Goal: Task Accomplishment & Management: Manage account settings

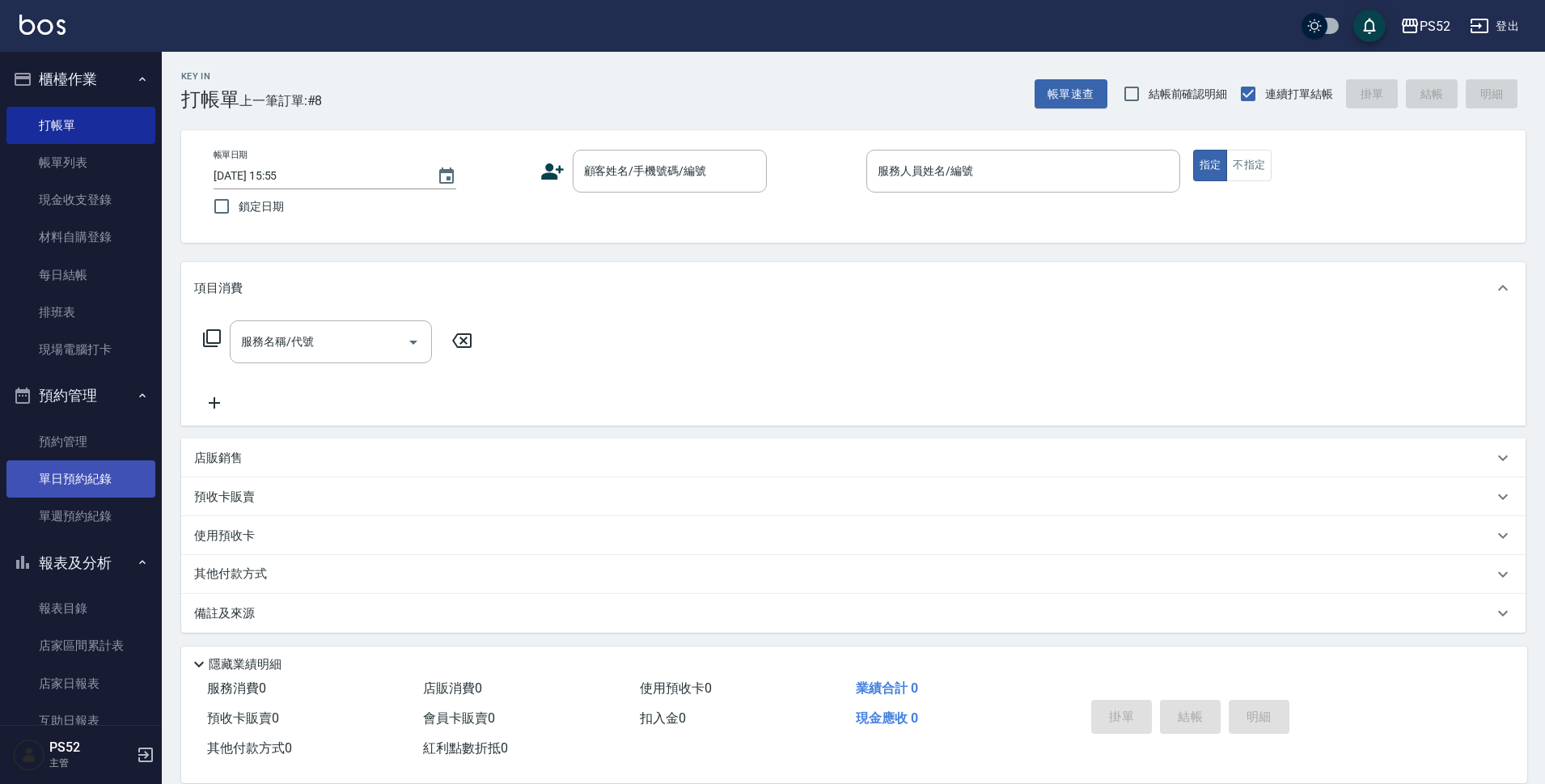
click at [75, 476] on link "單日預約紀錄" at bounding box center [80, 478] width 149 height 37
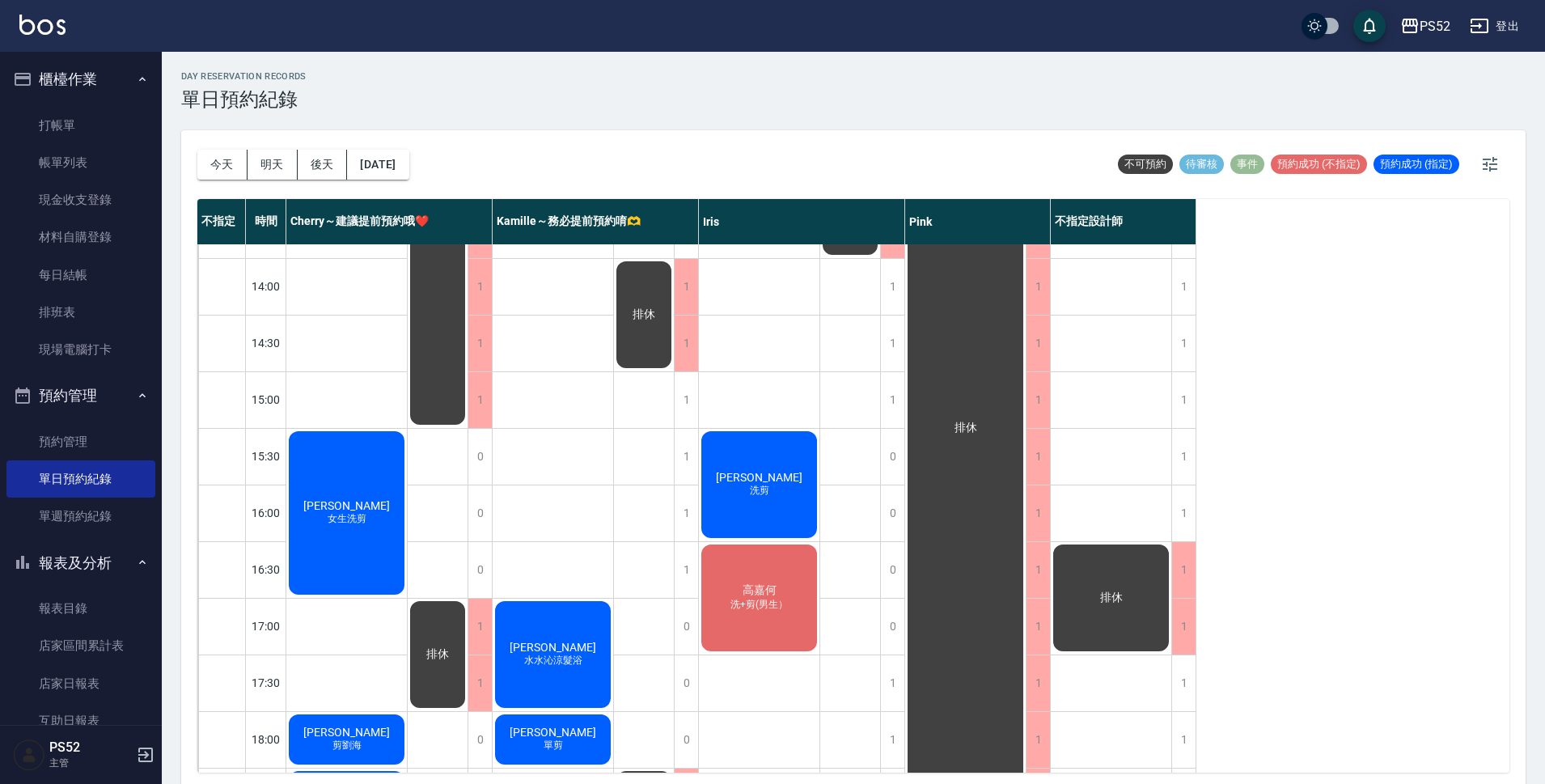
scroll to position [431, 0]
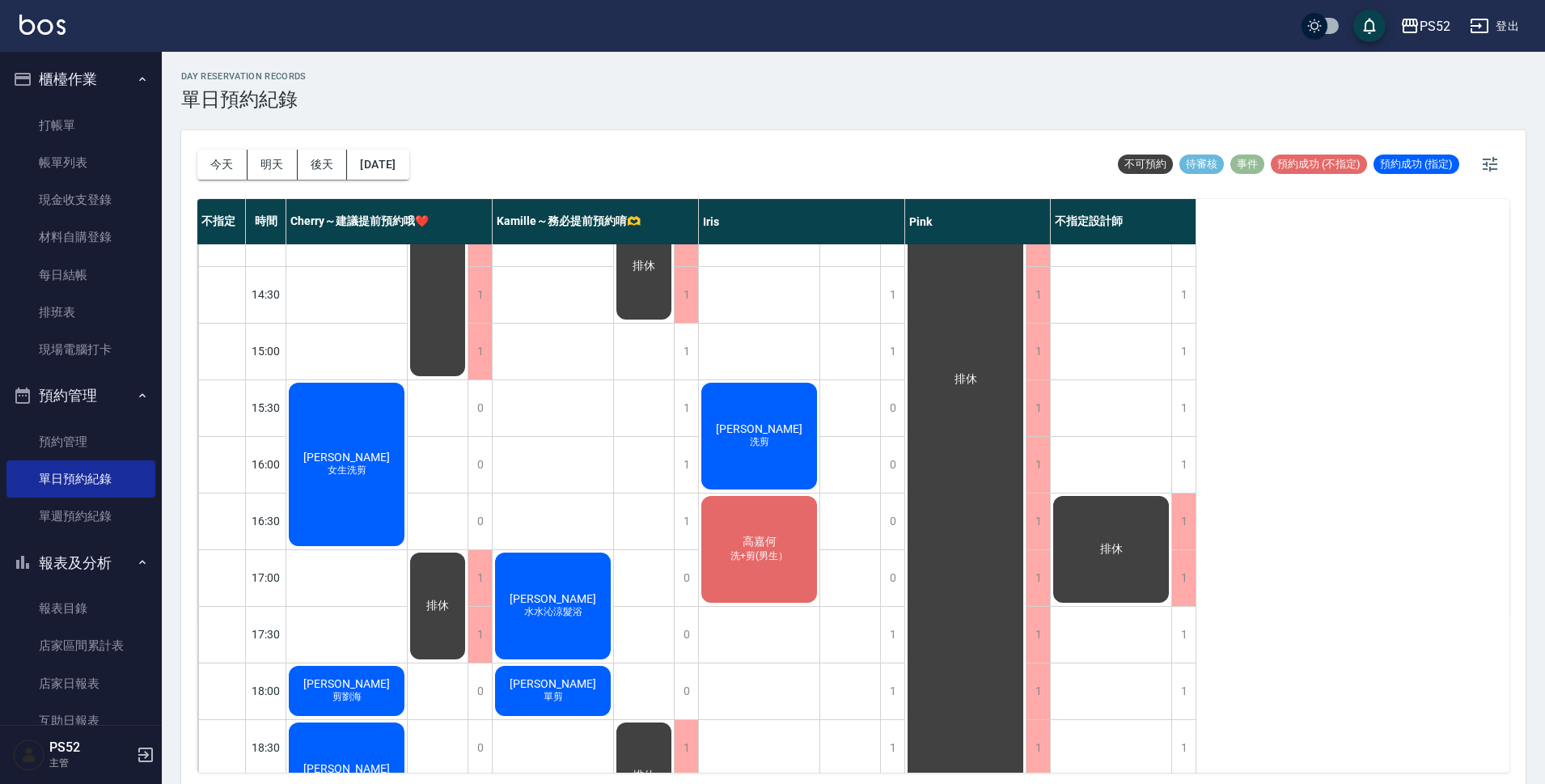
click at [342, 496] on div "[PERSON_NAME]洗剪" at bounding box center [347, 464] width 121 height 168
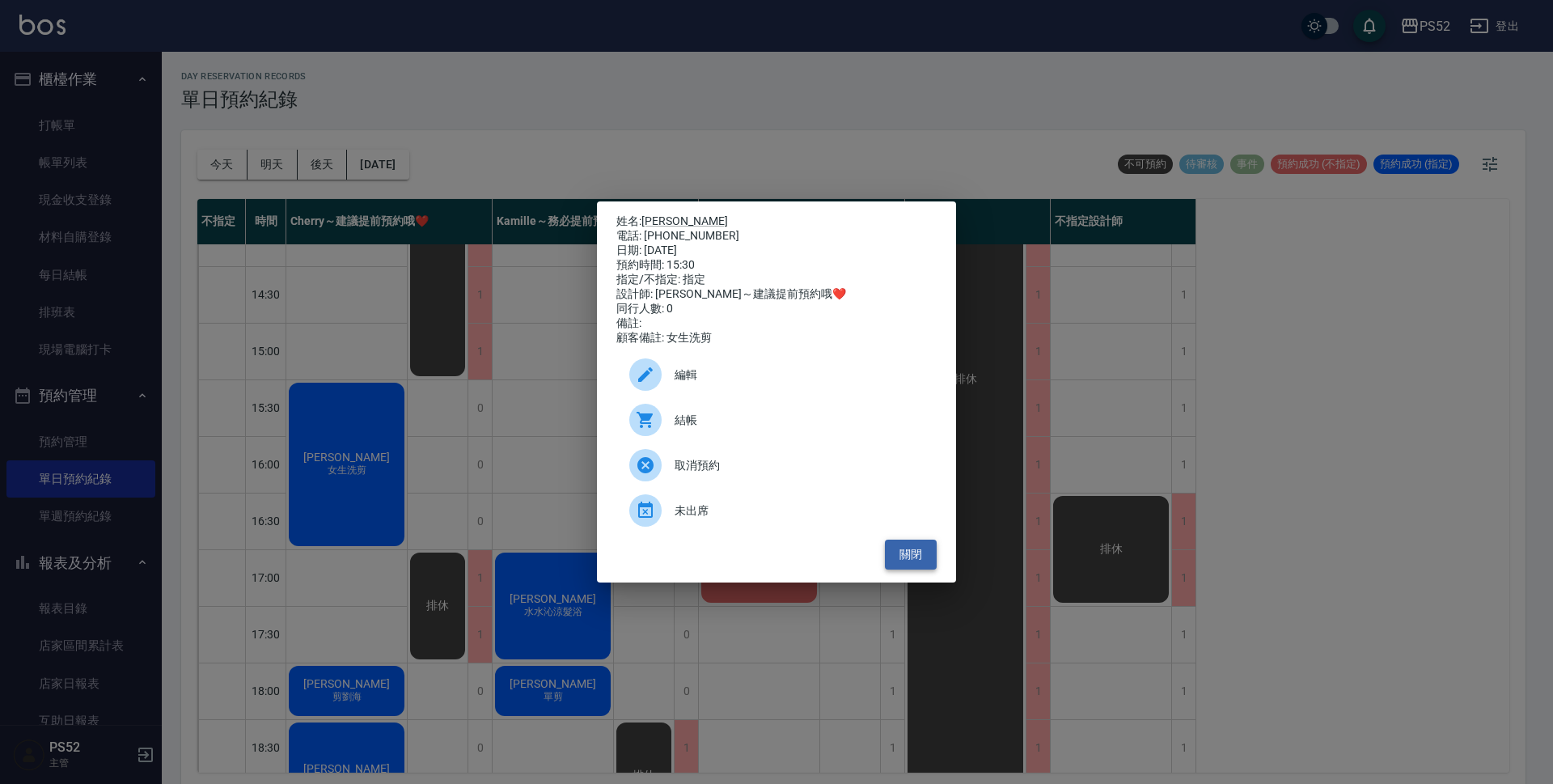
click at [919, 559] on button "關閉" at bounding box center [910, 554] width 52 height 30
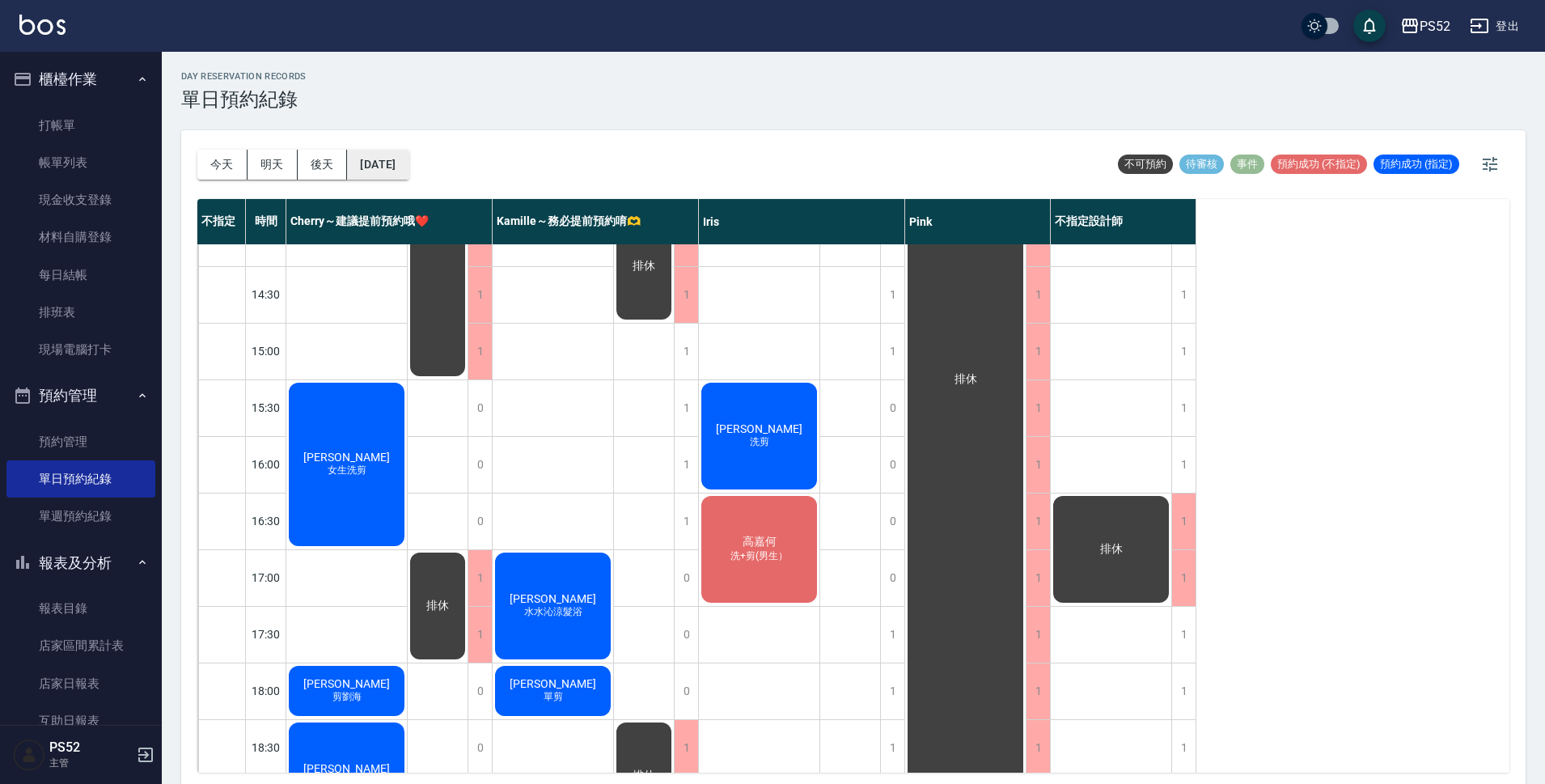
click at [373, 158] on button "[DATE]" at bounding box center [377, 164] width 61 height 30
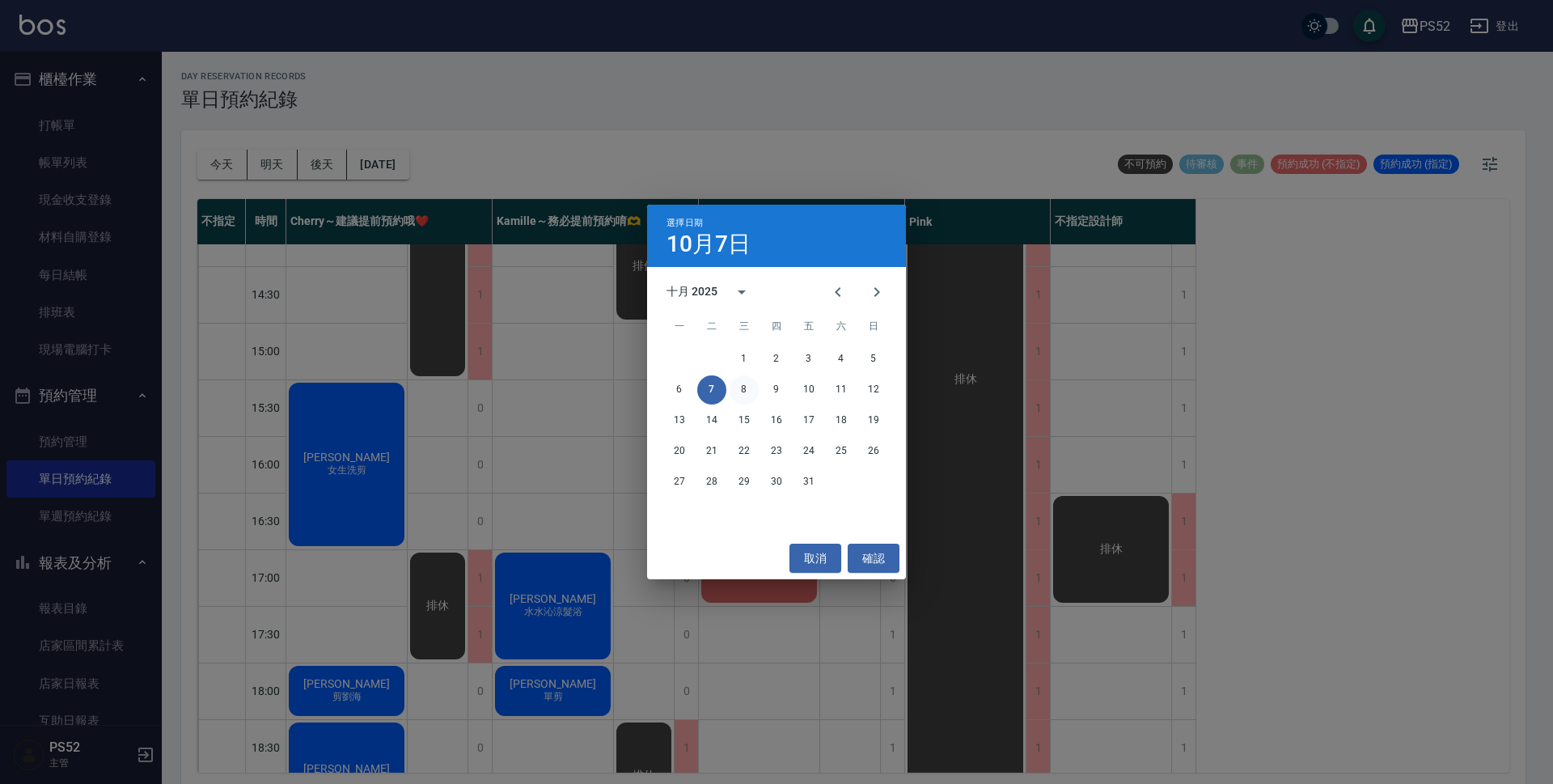
click at [746, 392] on button "8" at bounding box center [744, 390] width 29 height 29
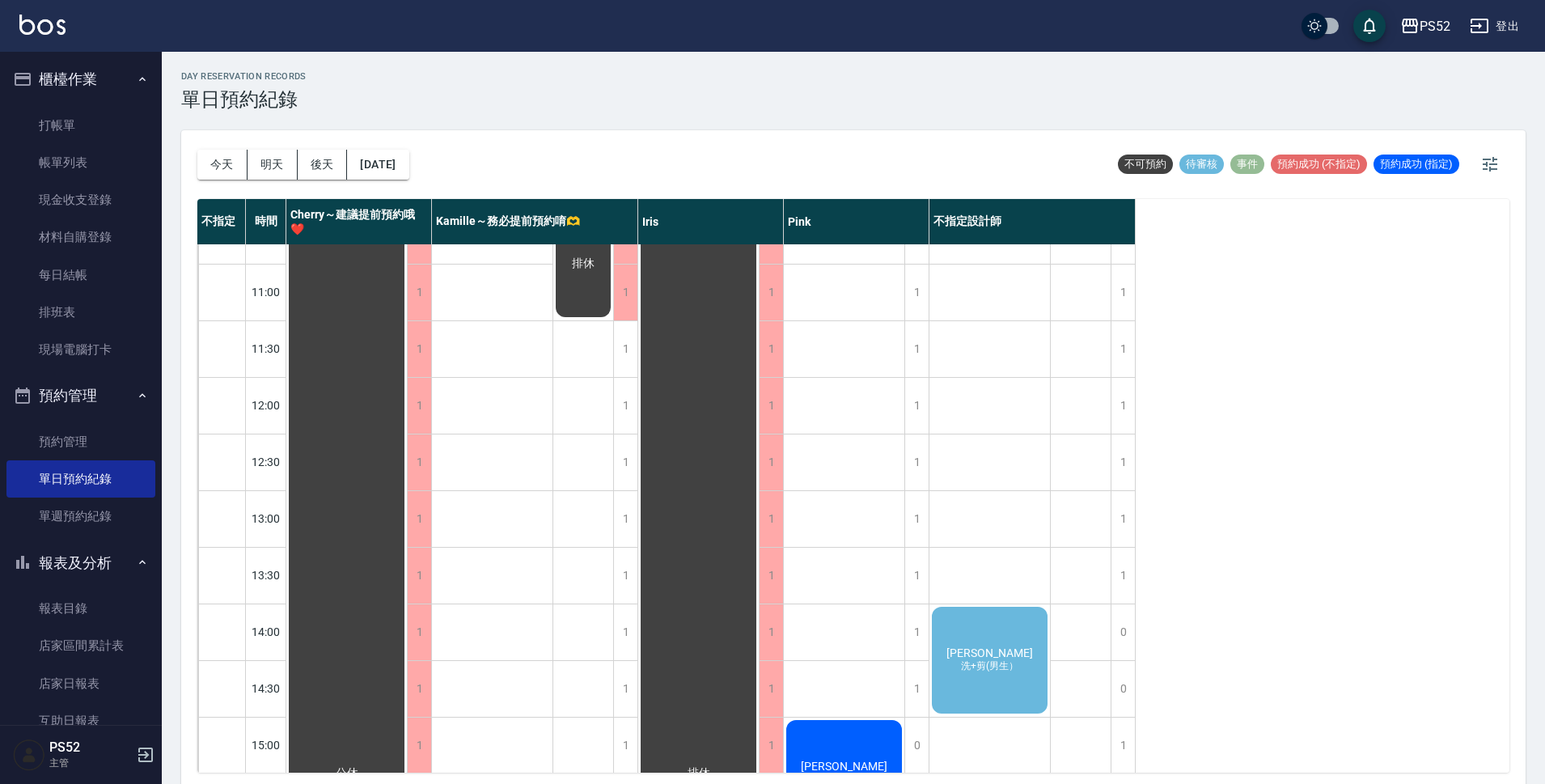
scroll to position [81, 0]
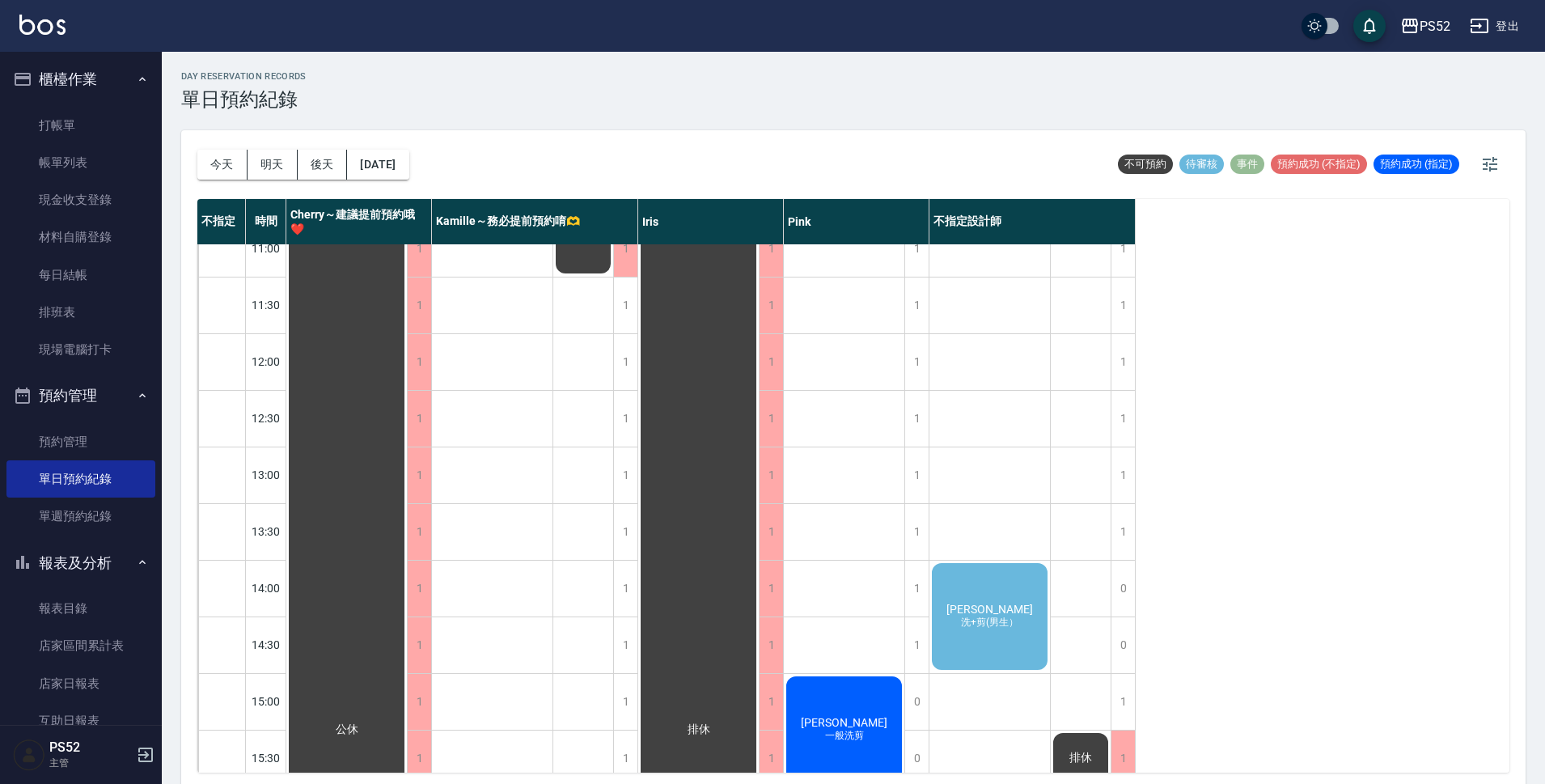
click at [998, 573] on div "[PERSON_NAME] 洗+剪(男生）" at bounding box center [990, 616] width 121 height 111
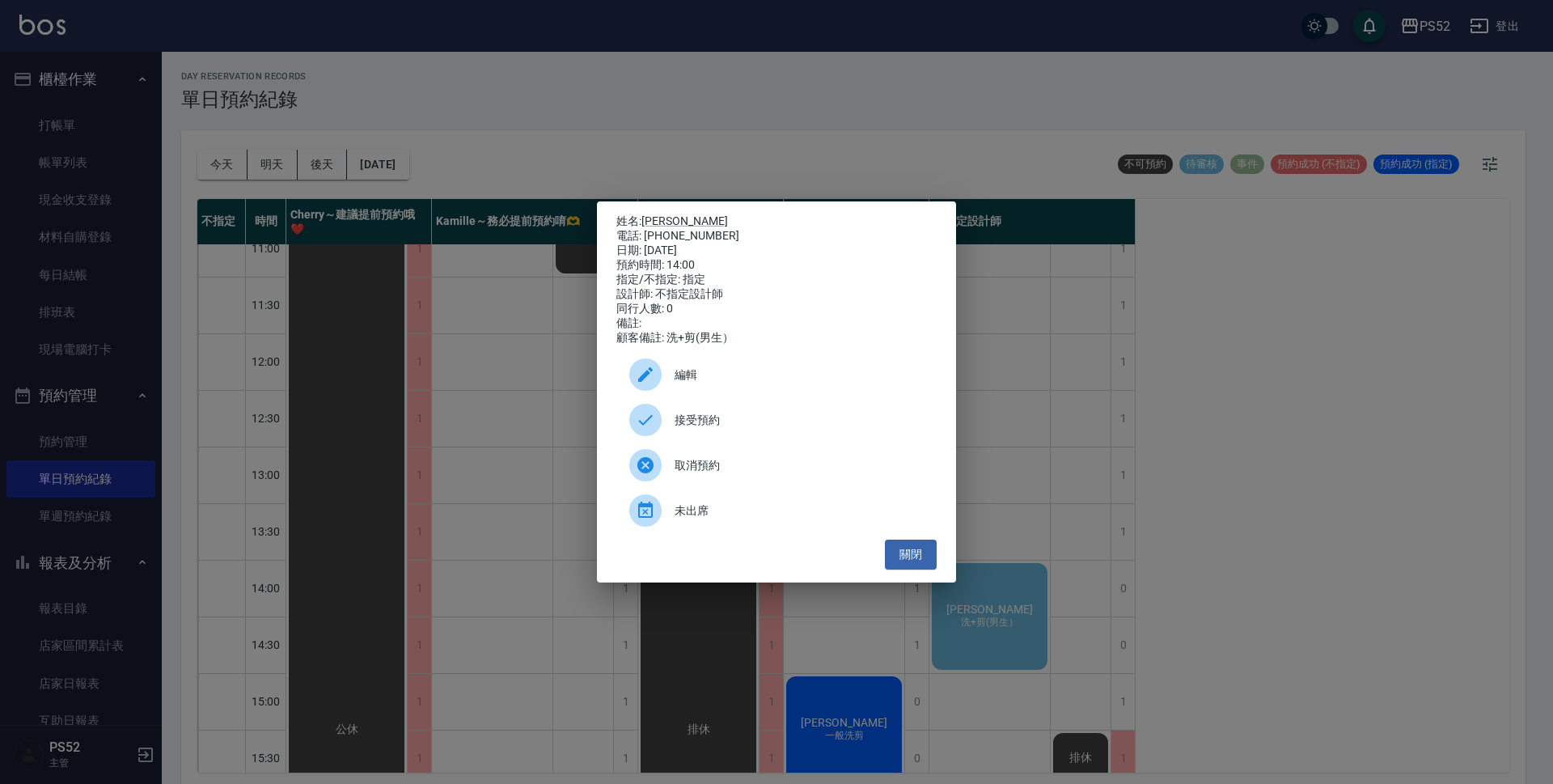
click at [750, 423] on span "接受預約" at bounding box center [799, 420] width 249 height 17
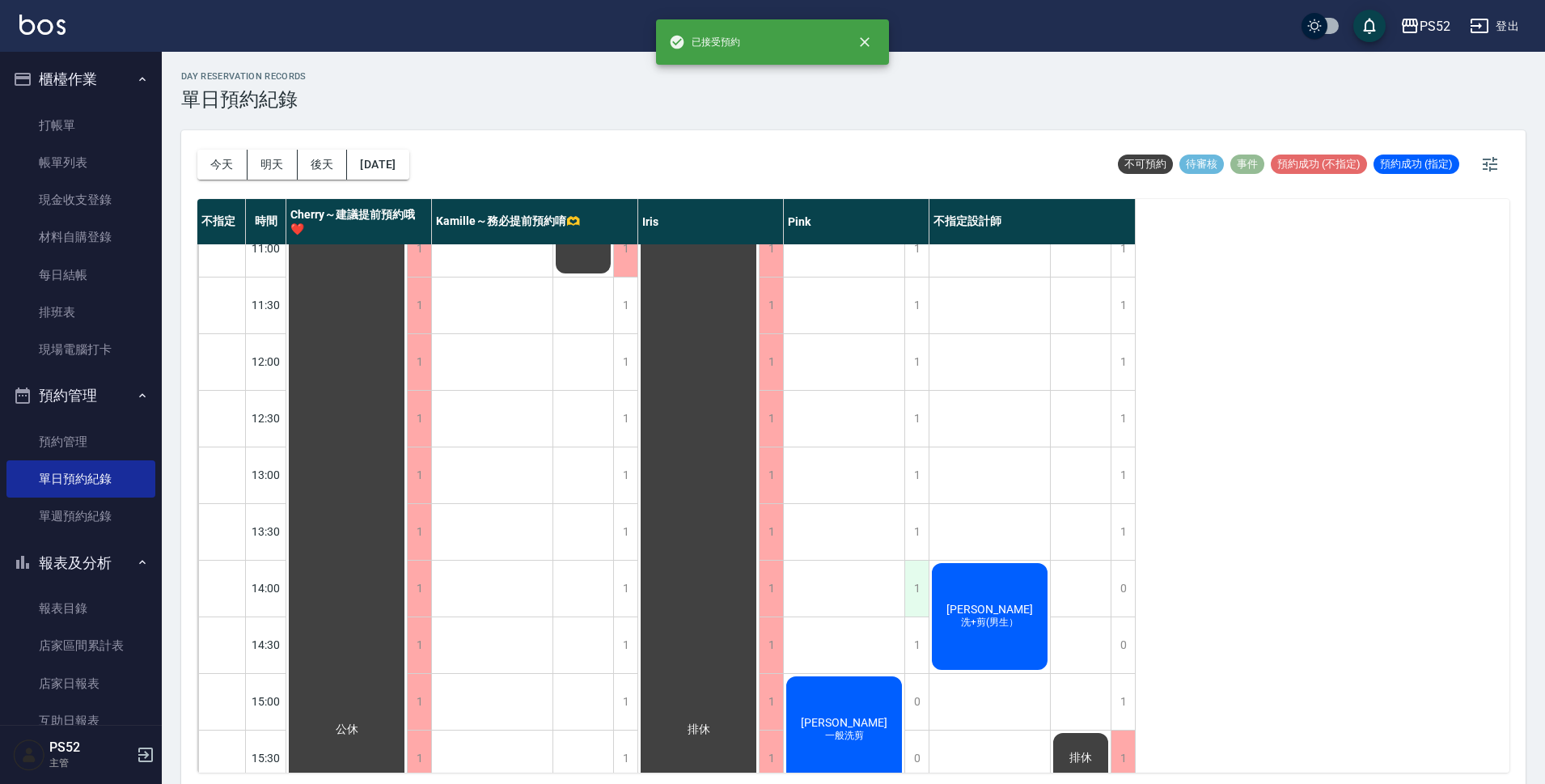
click at [909, 593] on div "1" at bounding box center [917, 588] width 25 height 56
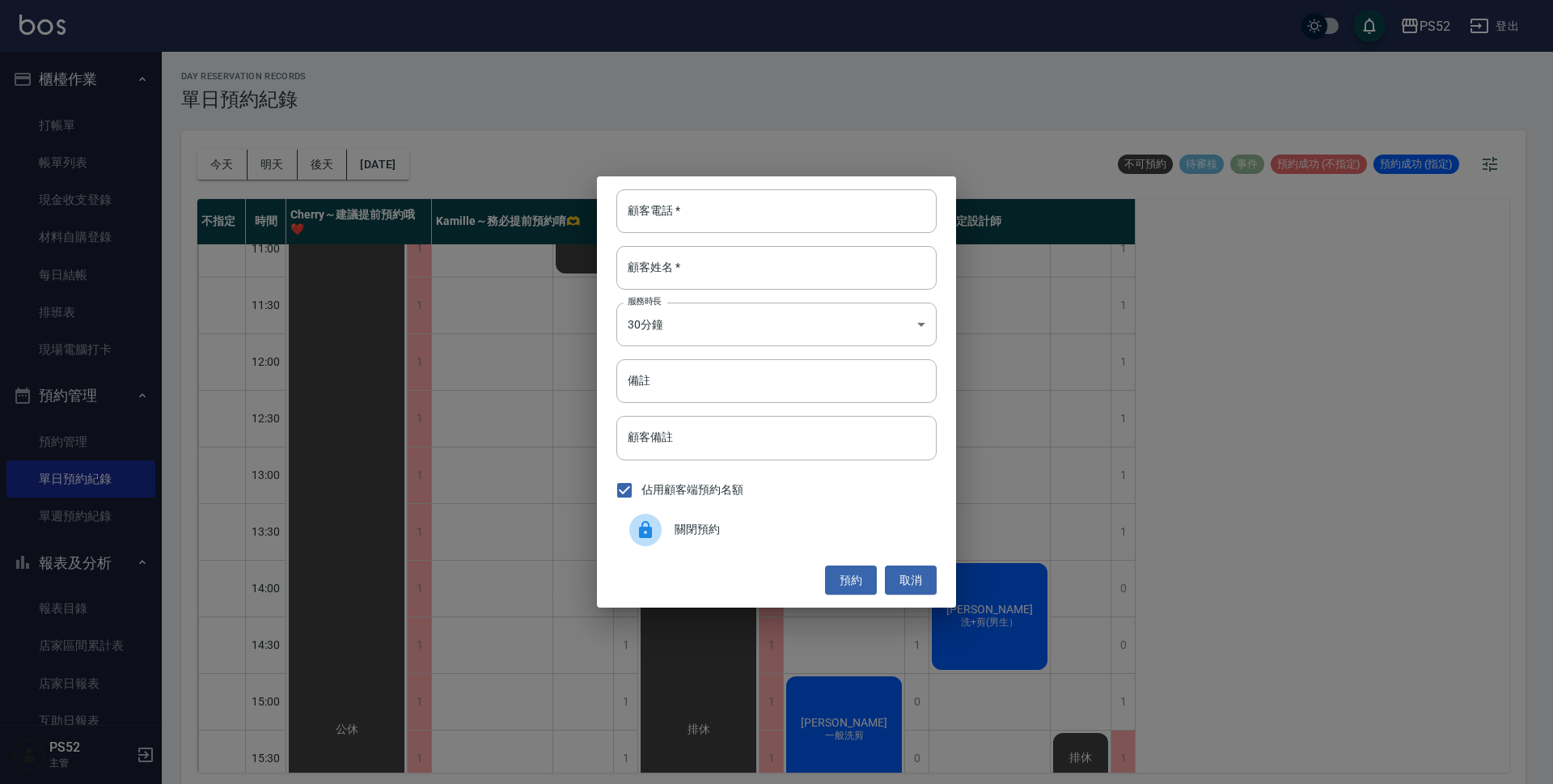
click at [817, 545] on div "關閉預約" at bounding box center [776, 530] width 320 height 46
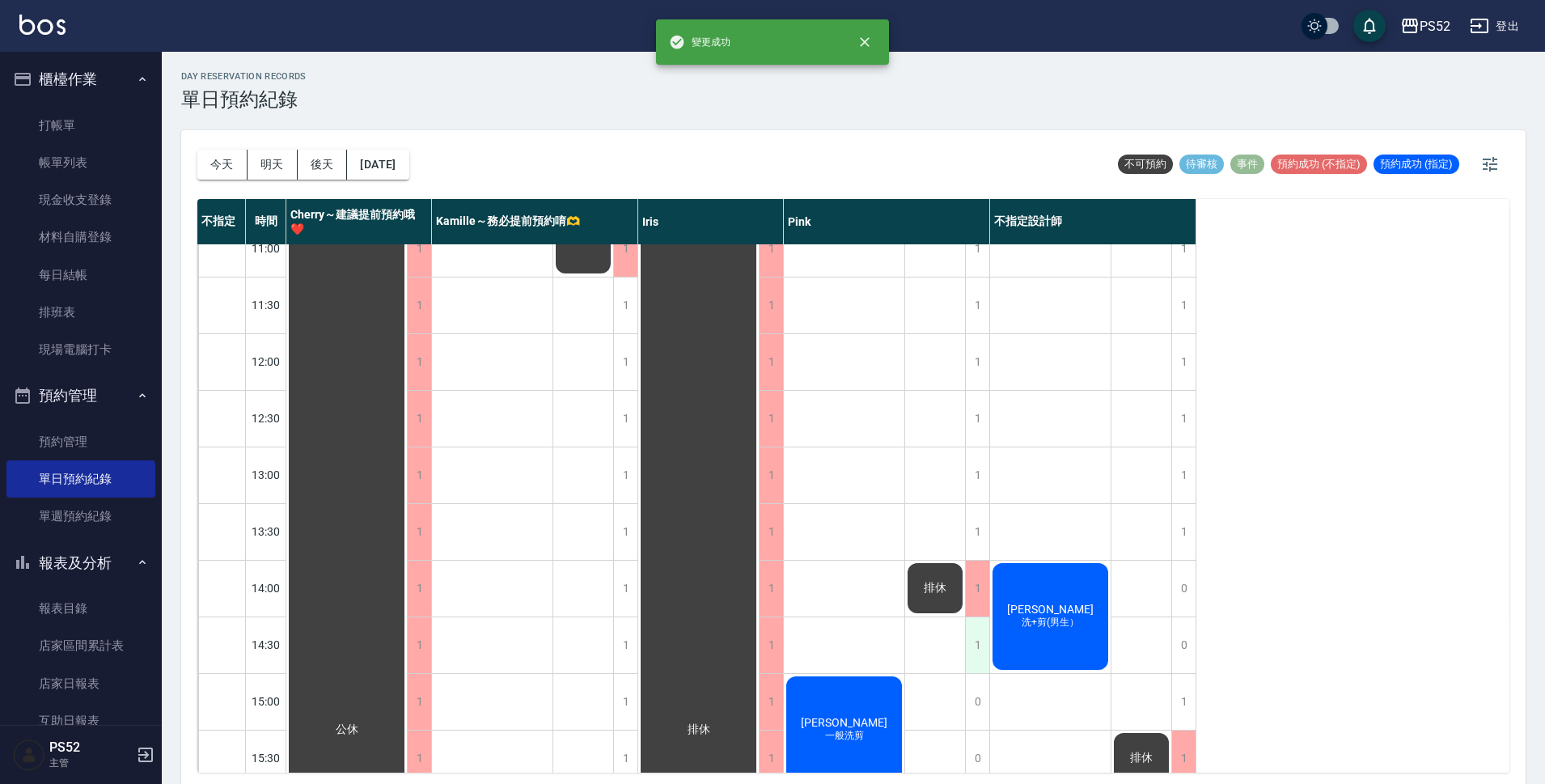
click at [972, 653] on div "1" at bounding box center [977, 644] width 25 height 56
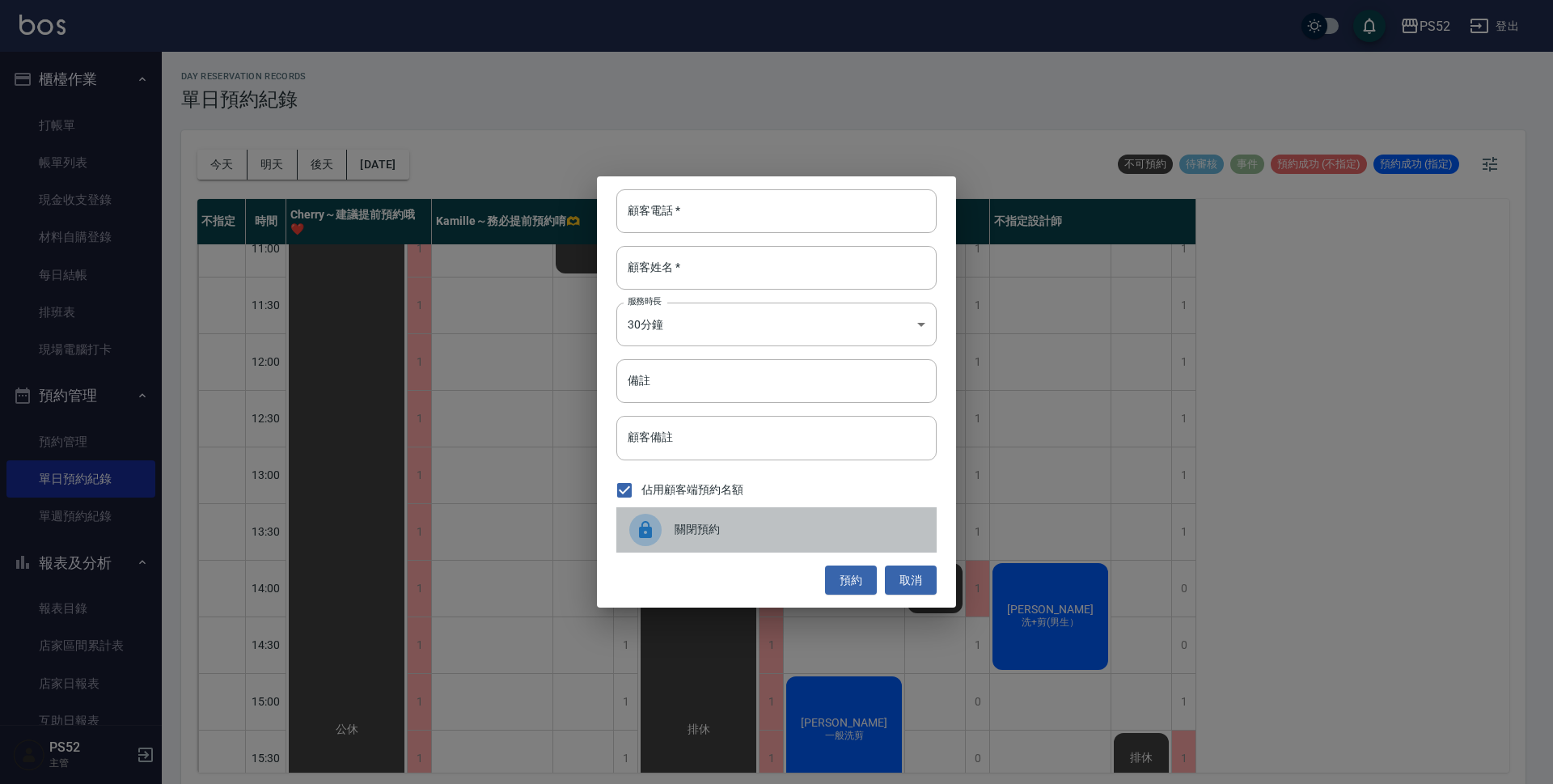
click at [774, 535] on span "關閉預約" at bounding box center [799, 529] width 249 height 17
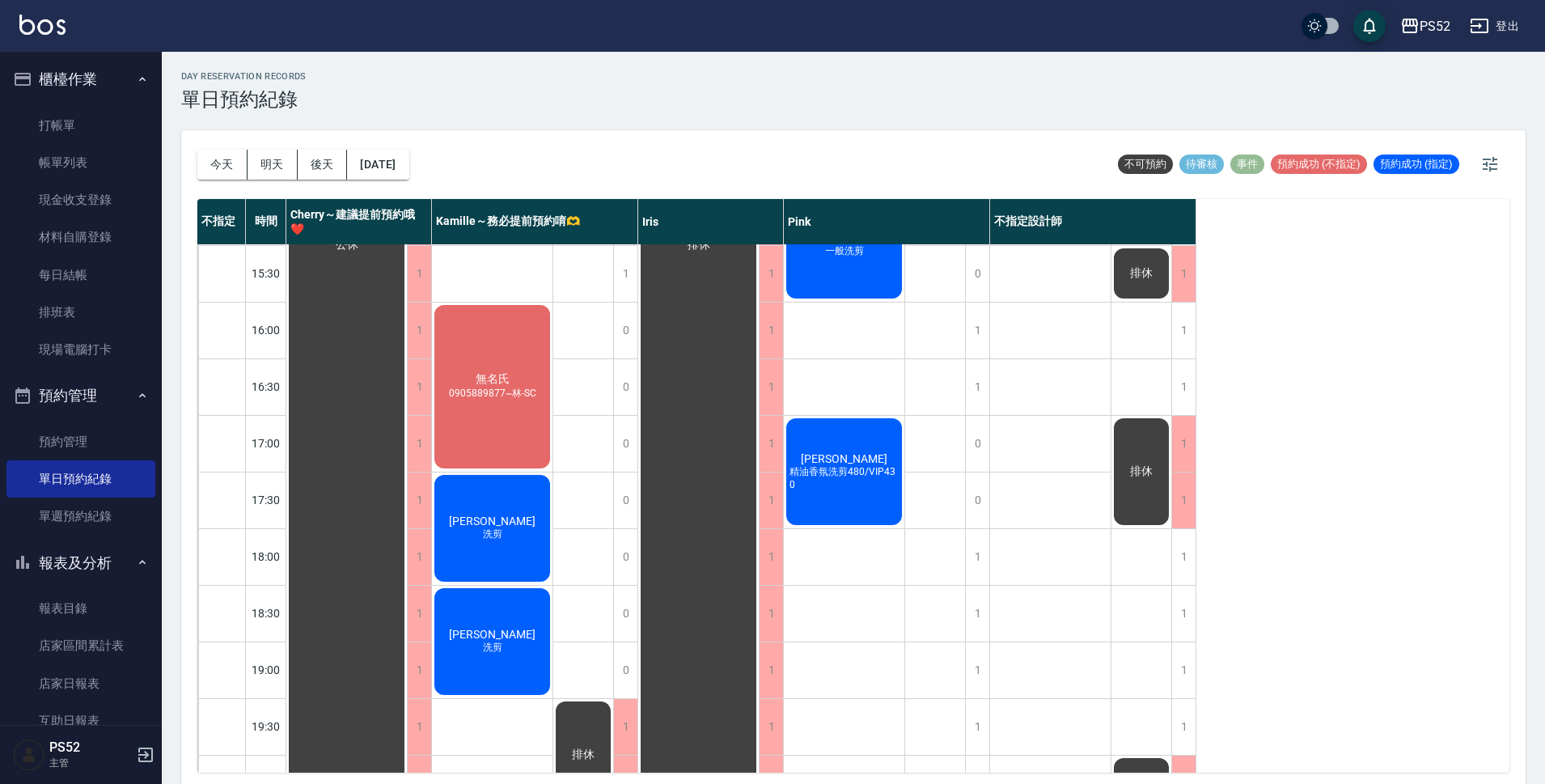
scroll to position [566, 0]
click at [222, 163] on button "今天" at bounding box center [222, 164] width 50 height 30
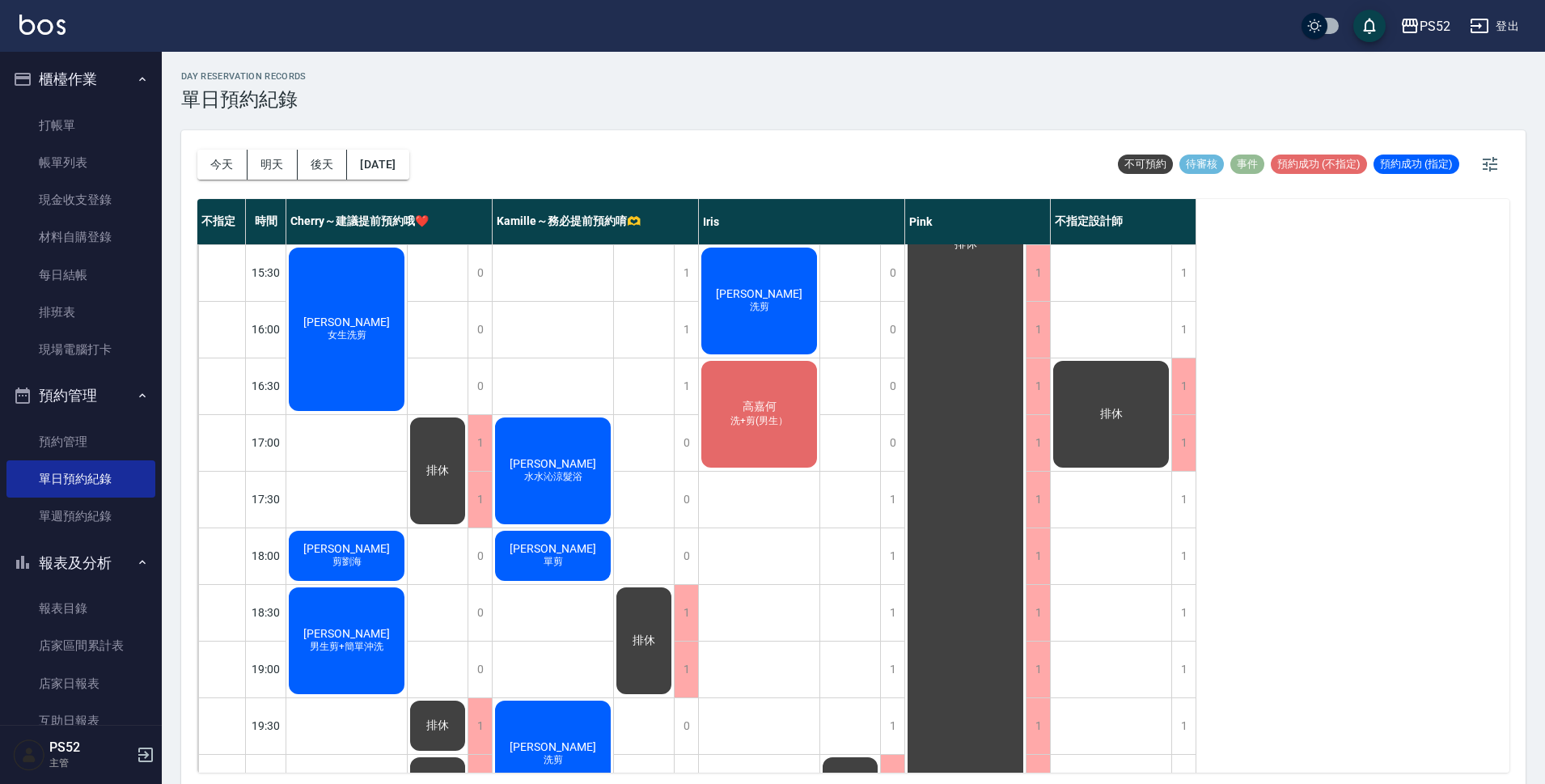
scroll to position [619, 0]
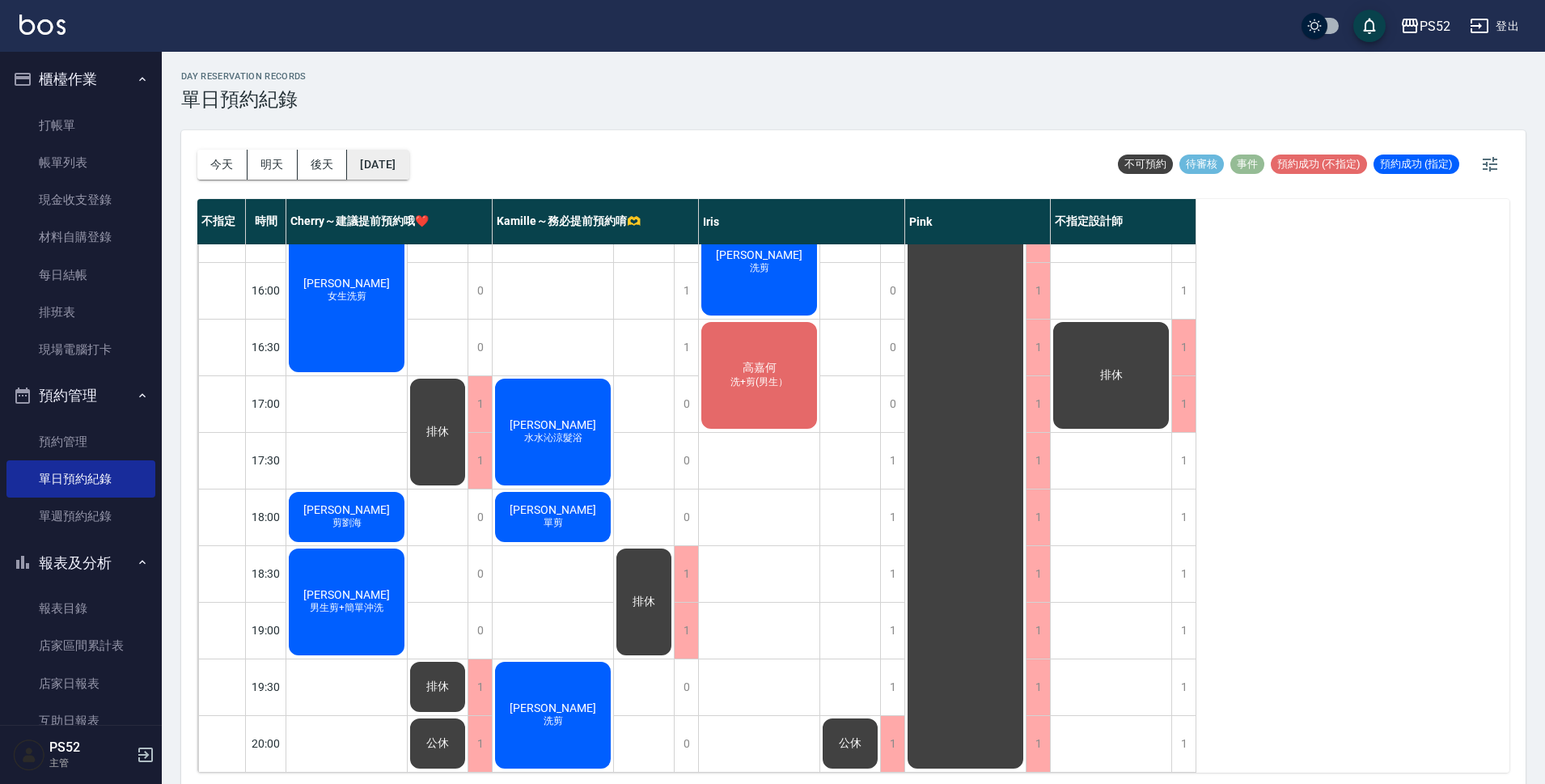
click at [360, 157] on button "[DATE]" at bounding box center [377, 164] width 61 height 30
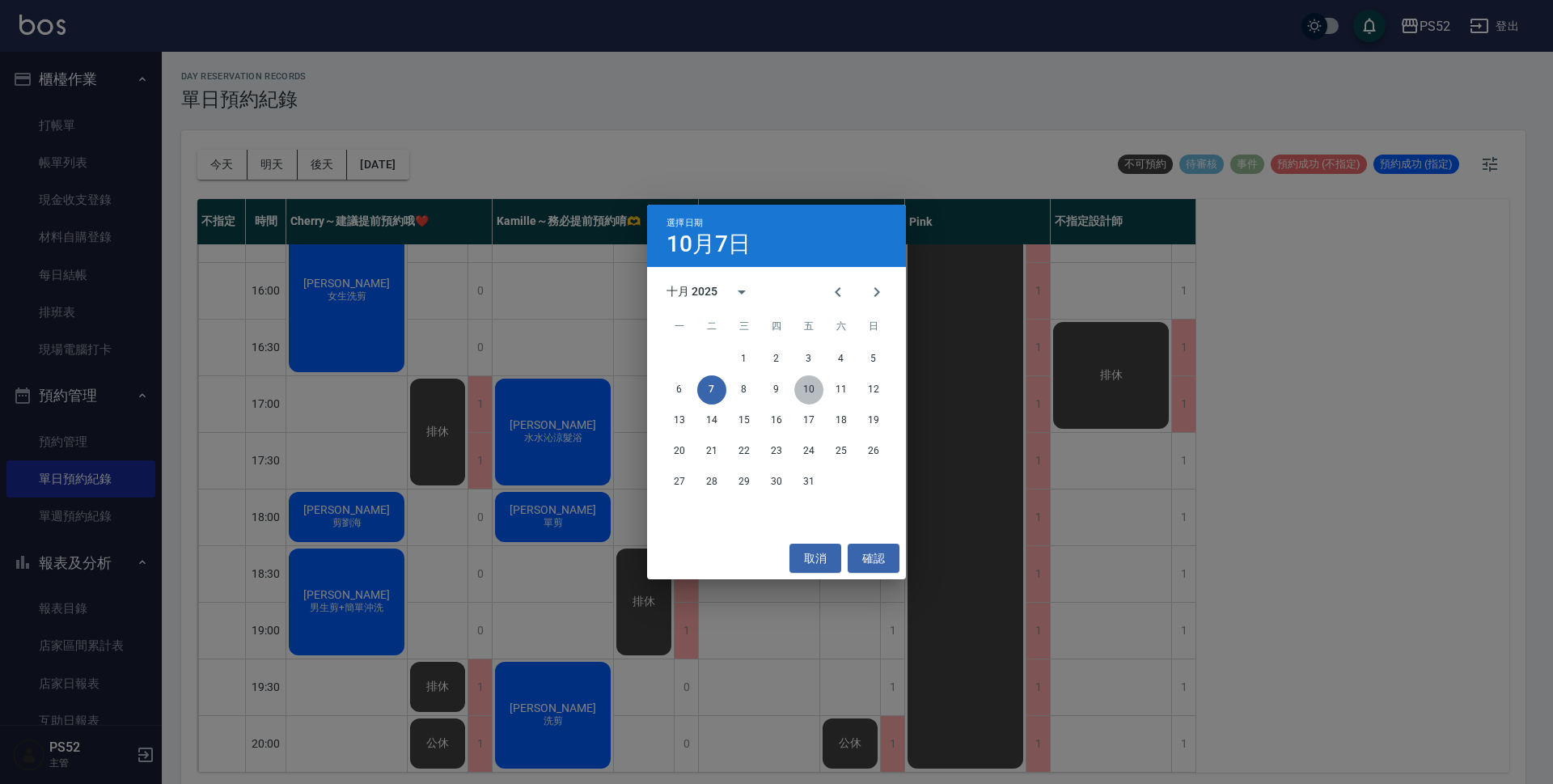
click at [817, 396] on button "10" at bounding box center [809, 390] width 29 height 29
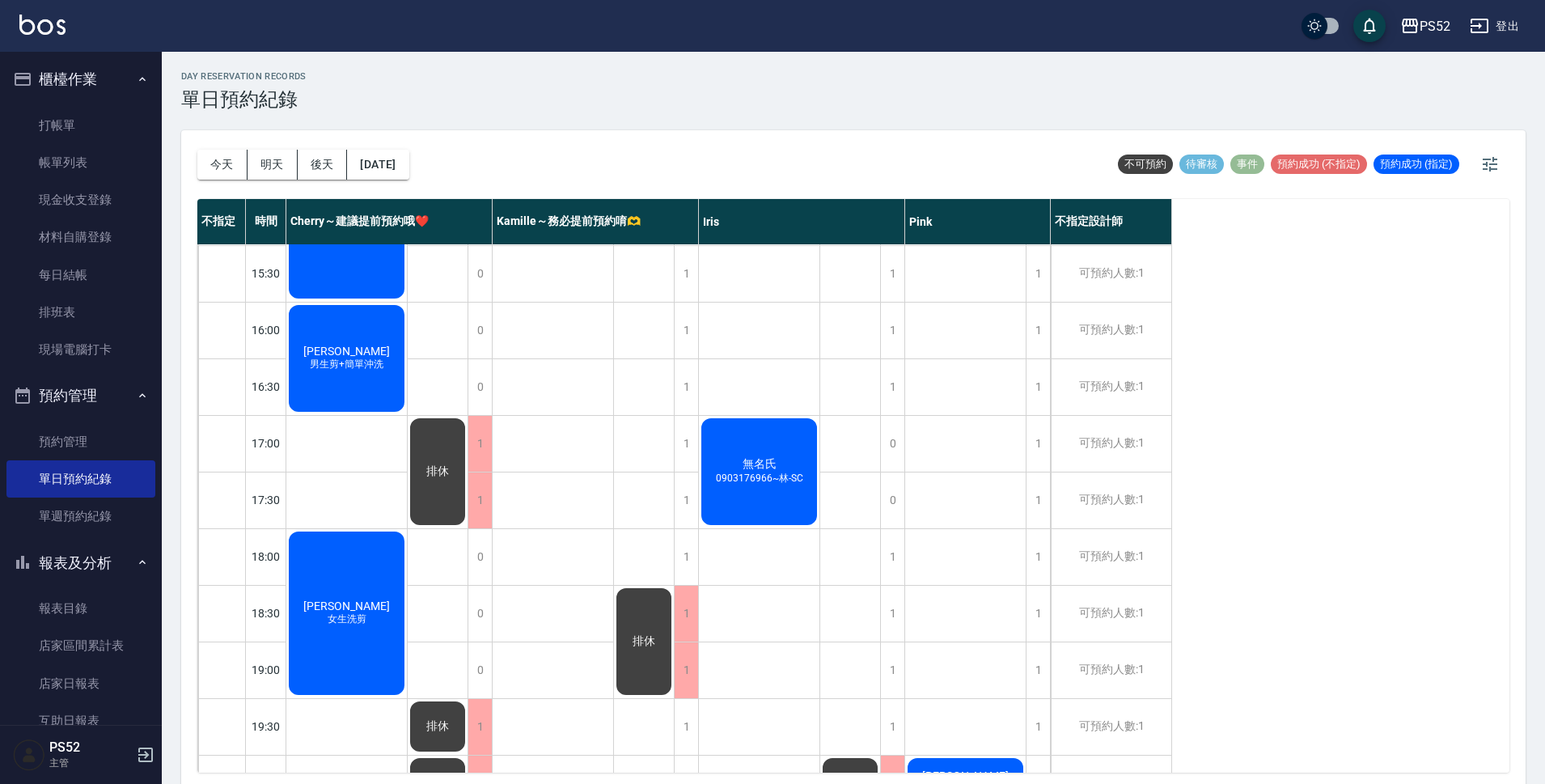
click at [534, 603] on div "[PERSON_NAME]剪 [PERSON_NAME] 洗剪" at bounding box center [553, 245] width 121 height 1133
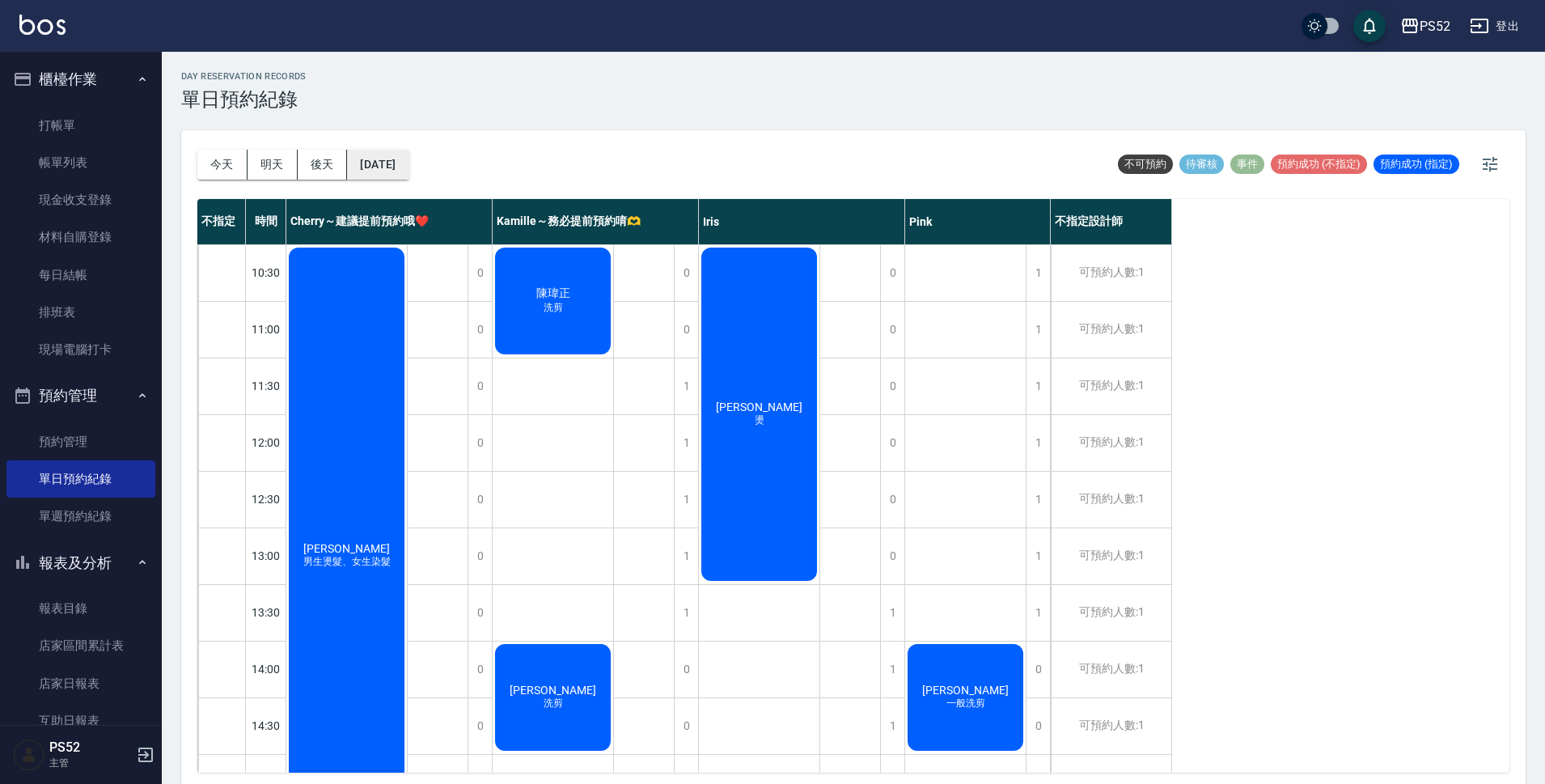
click at [407, 162] on button "[DATE]" at bounding box center [377, 164] width 61 height 30
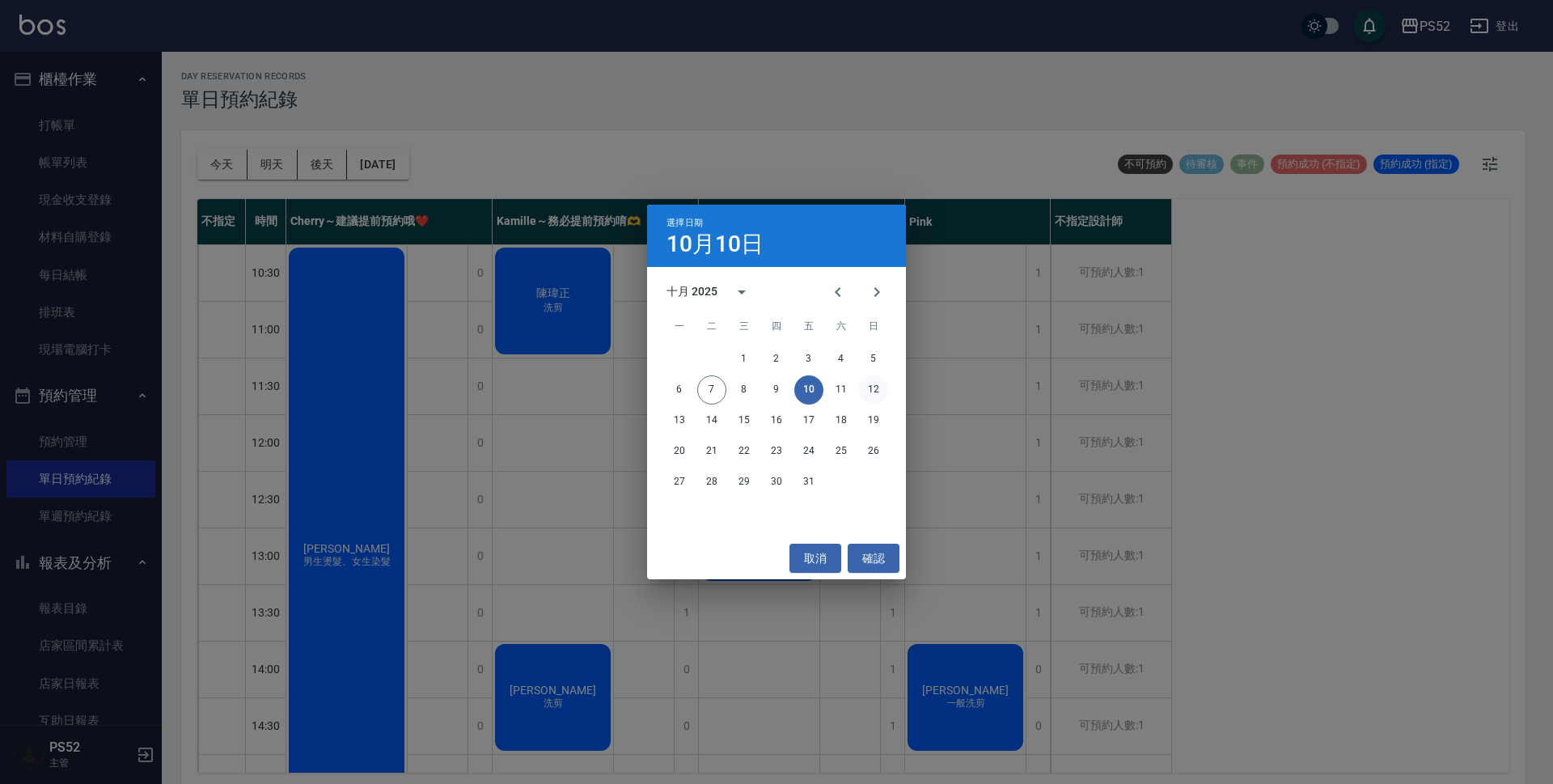
click at [859, 387] on button "12" at bounding box center [874, 390] width 29 height 29
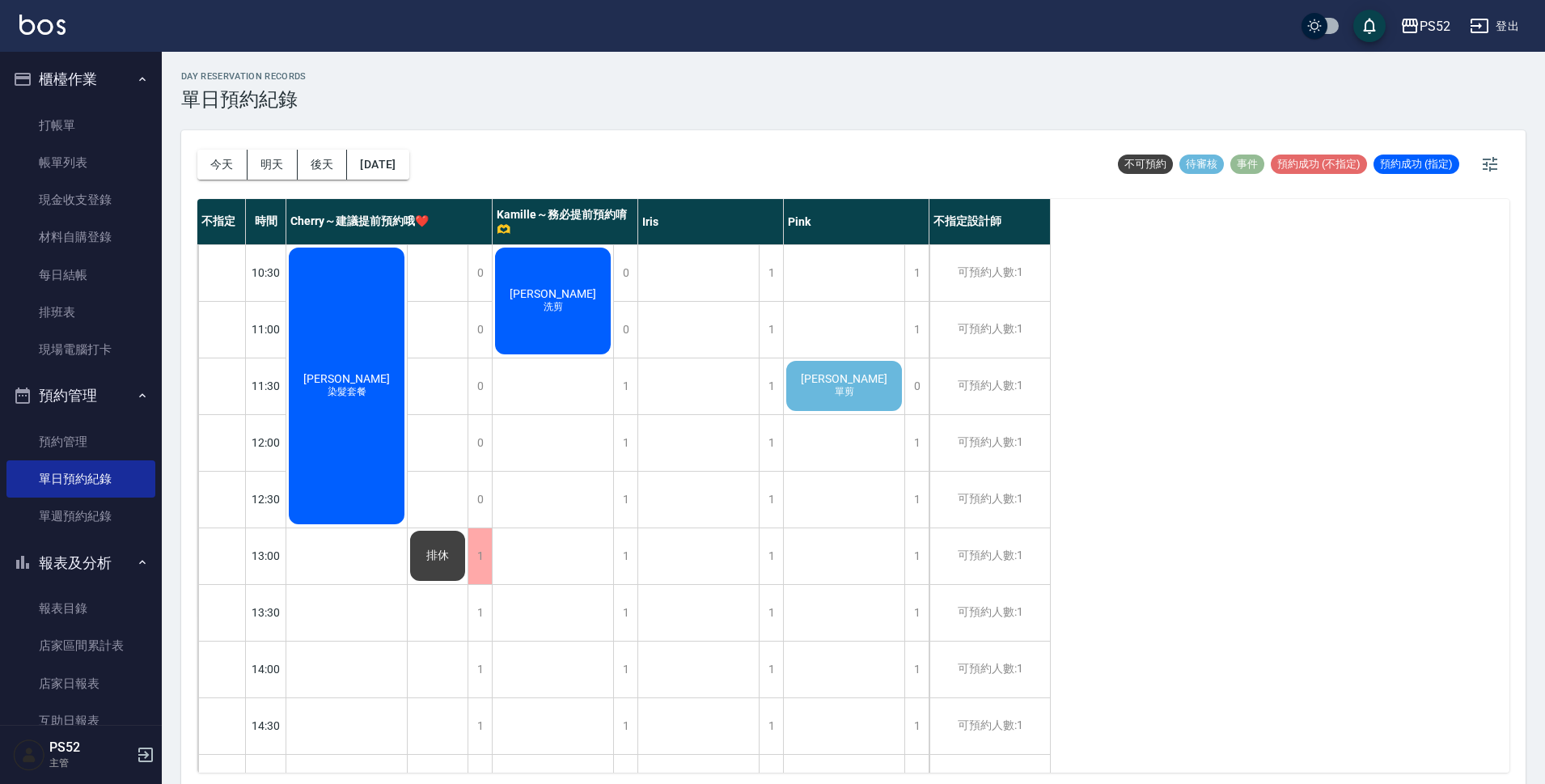
click at [801, 389] on div "[PERSON_NAME]剪" at bounding box center [845, 386] width 121 height 55
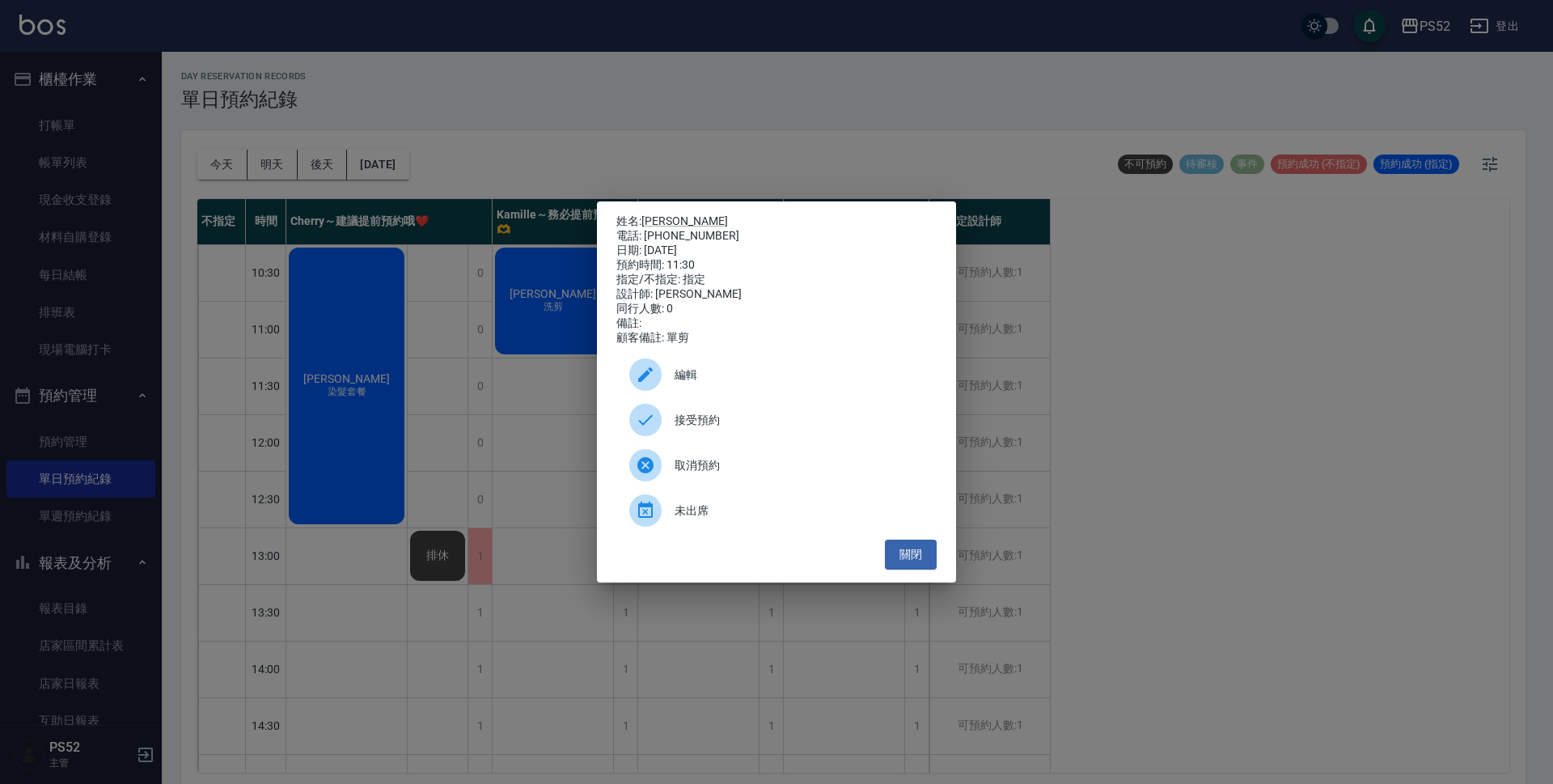
click at [780, 429] on span "接受預約" at bounding box center [799, 420] width 249 height 17
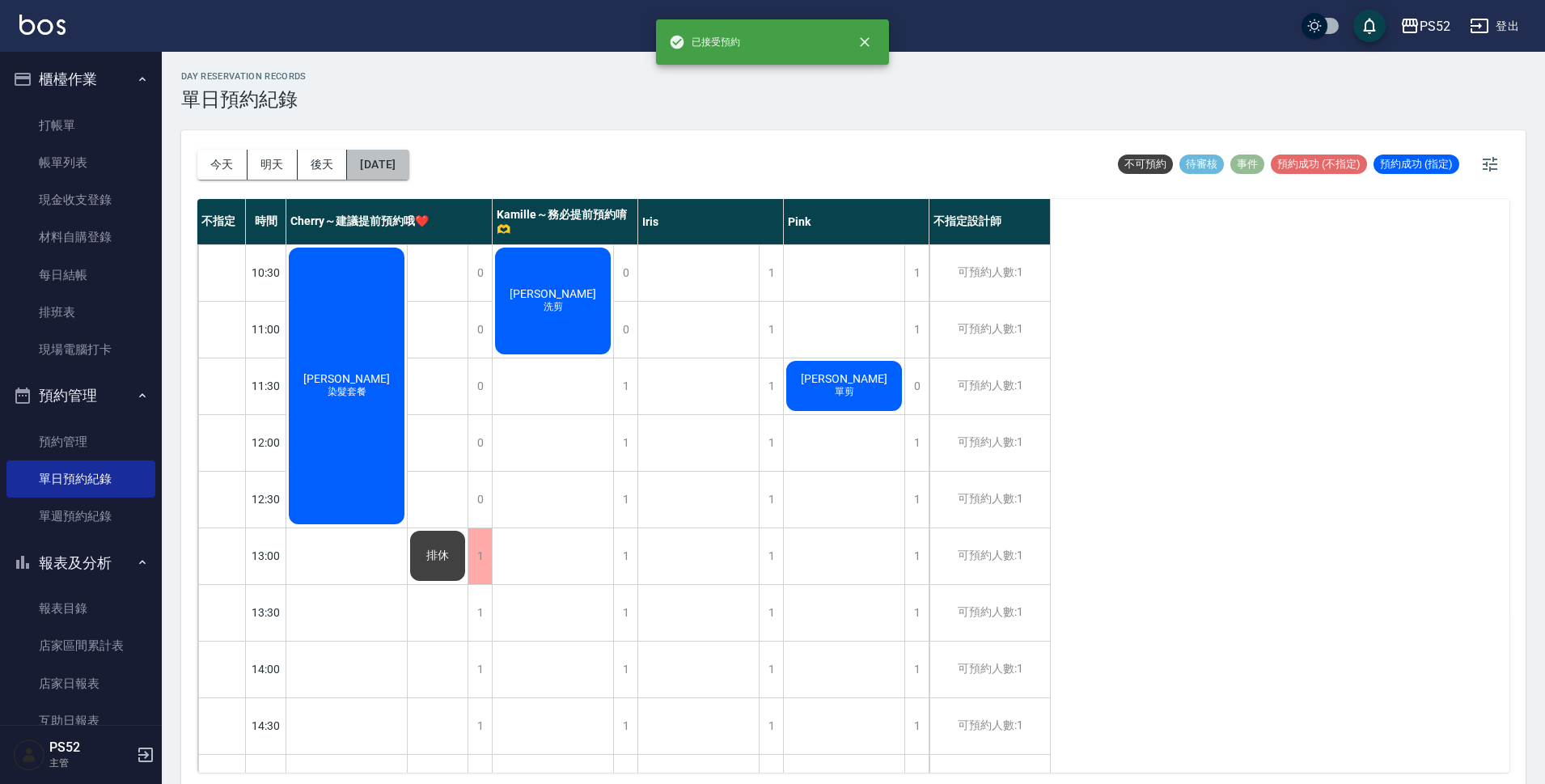
click at [408, 174] on button "[DATE]" at bounding box center [377, 164] width 61 height 30
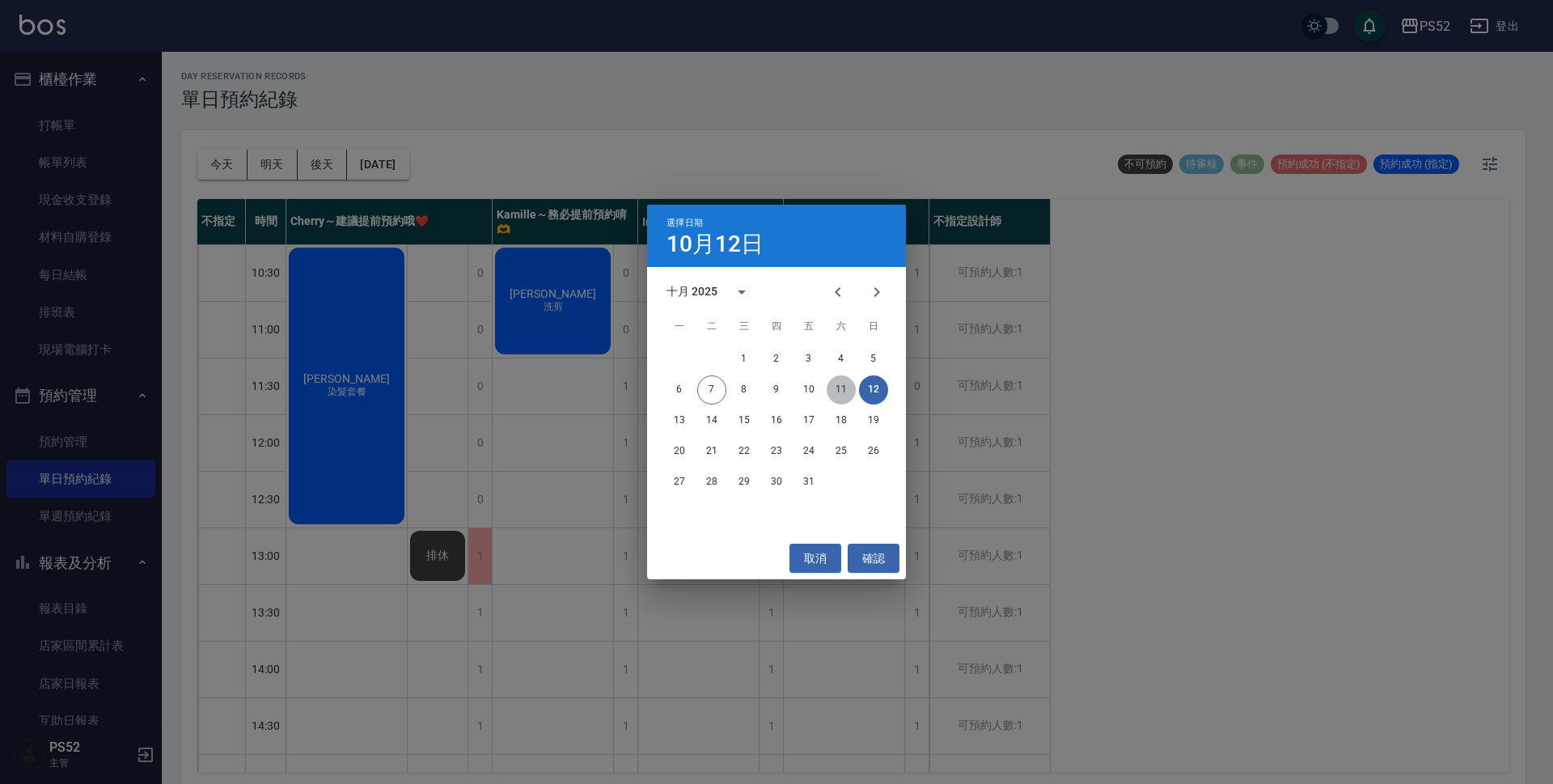
click at [838, 392] on button "11" at bounding box center [842, 390] width 29 height 29
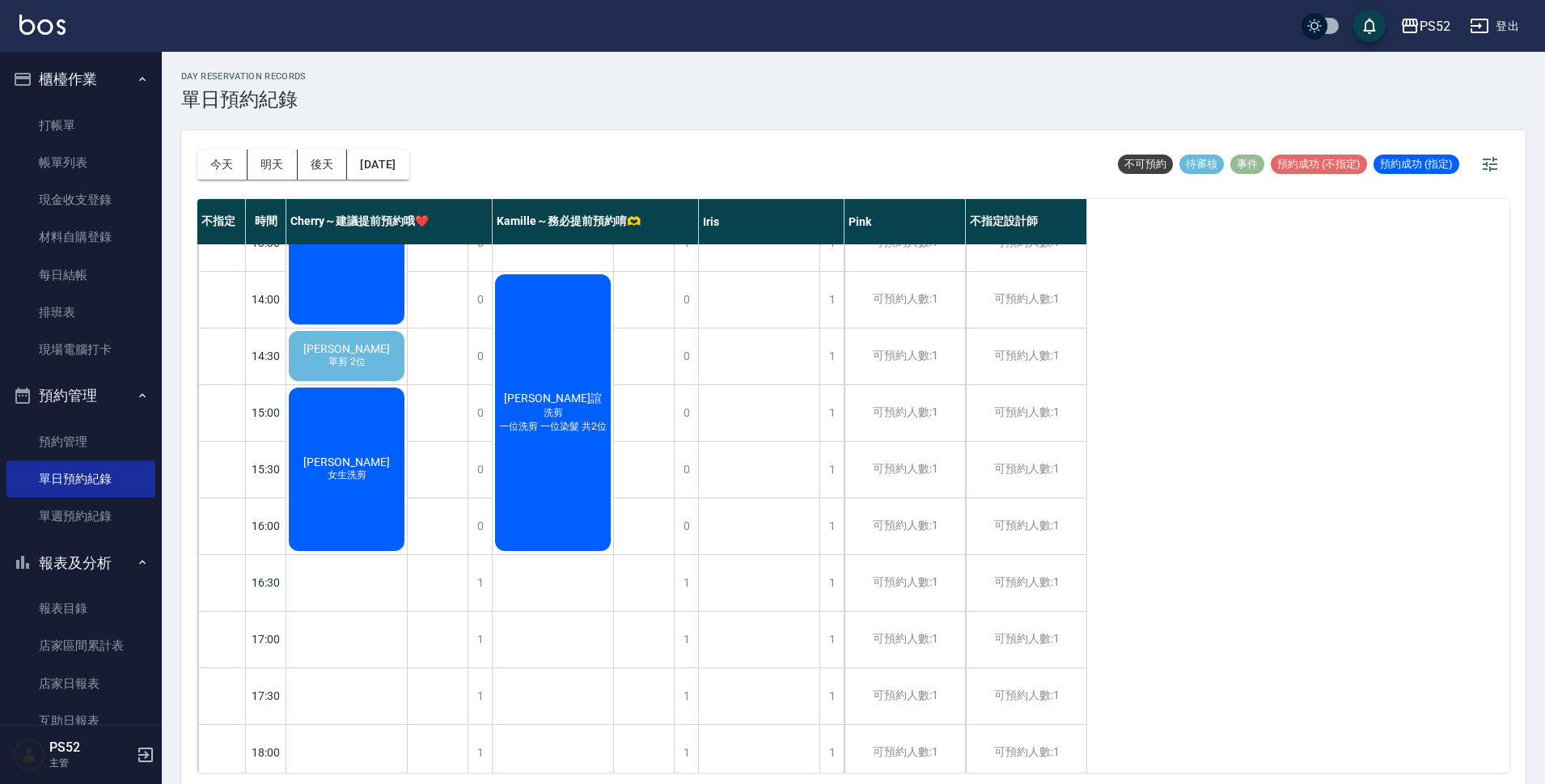
scroll to position [378, 0]
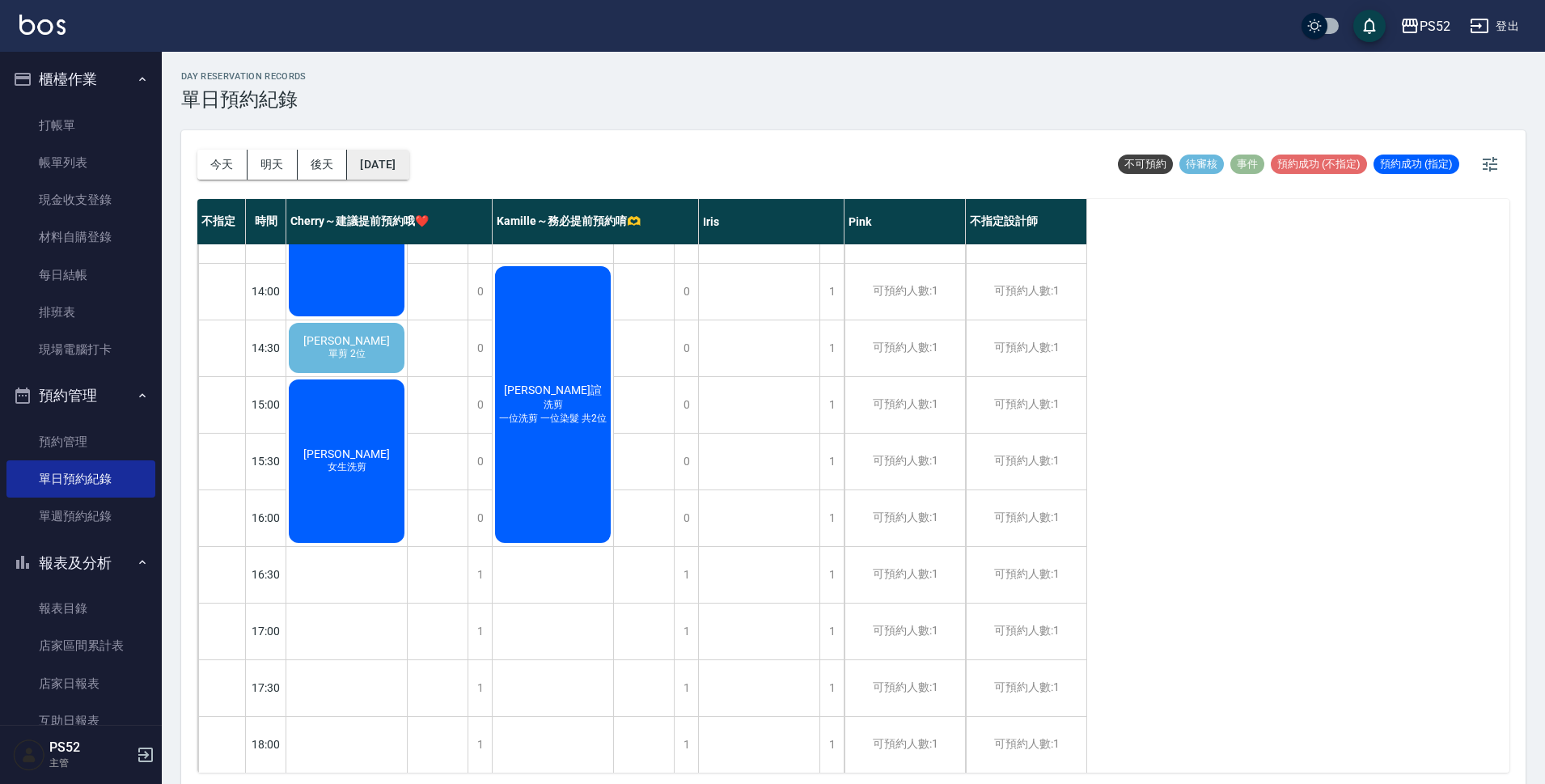
click at [379, 155] on button "[DATE]" at bounding box center [377, 164] width 61 height 30
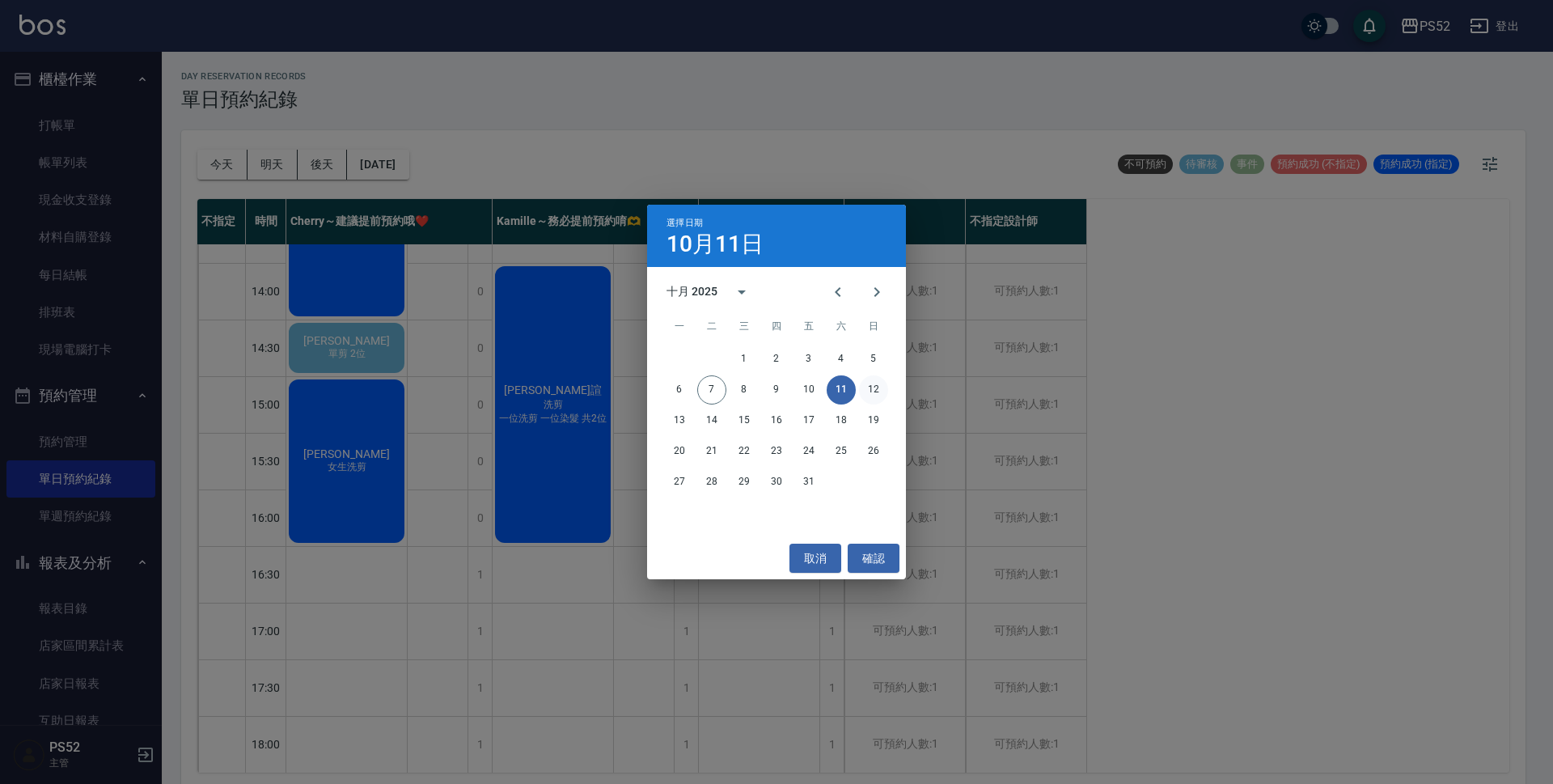
click at [876, 385] on button "12" at bounding box center [874, 390] width 29 height 29
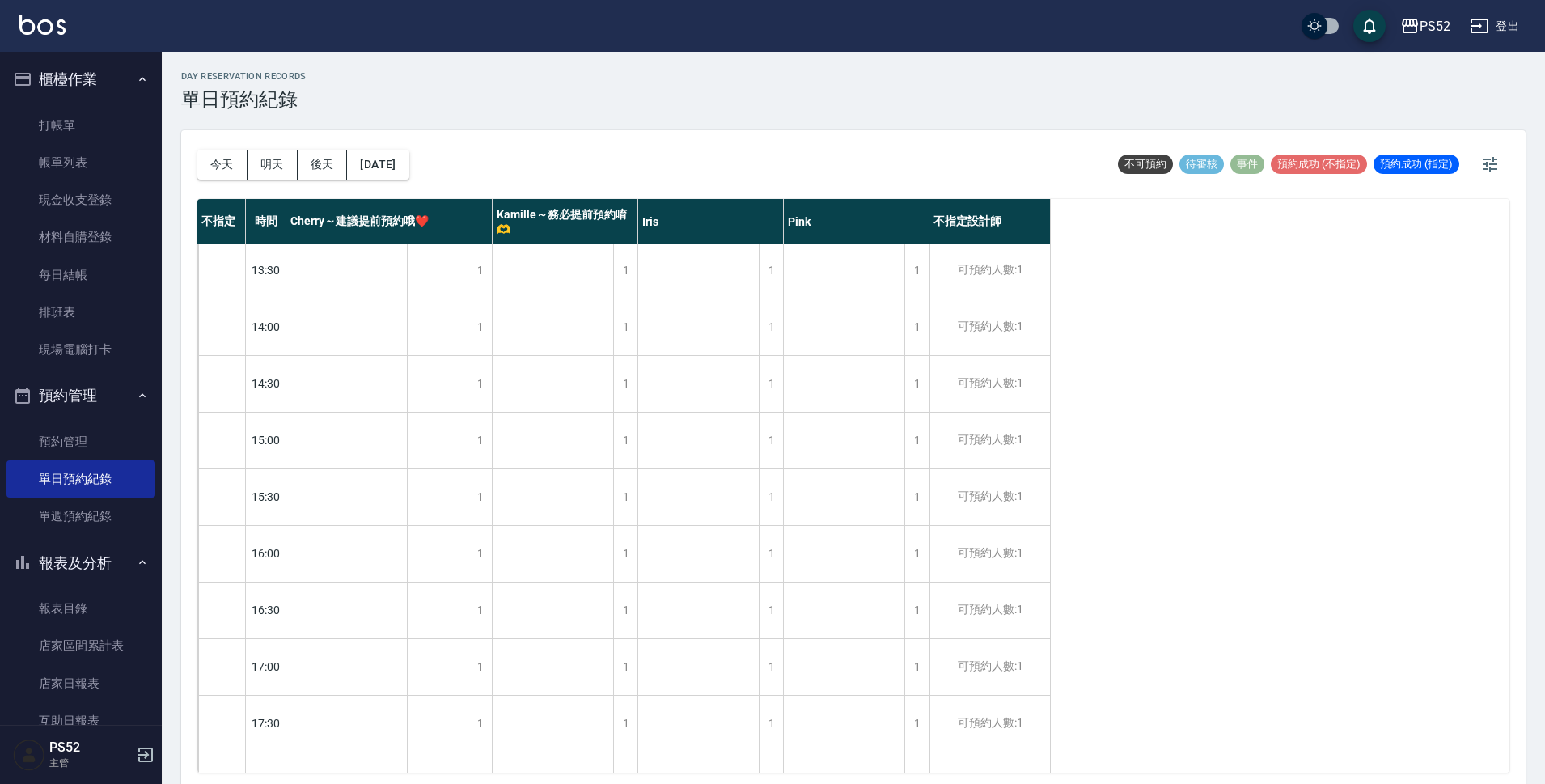
scroll to position [188, 0]
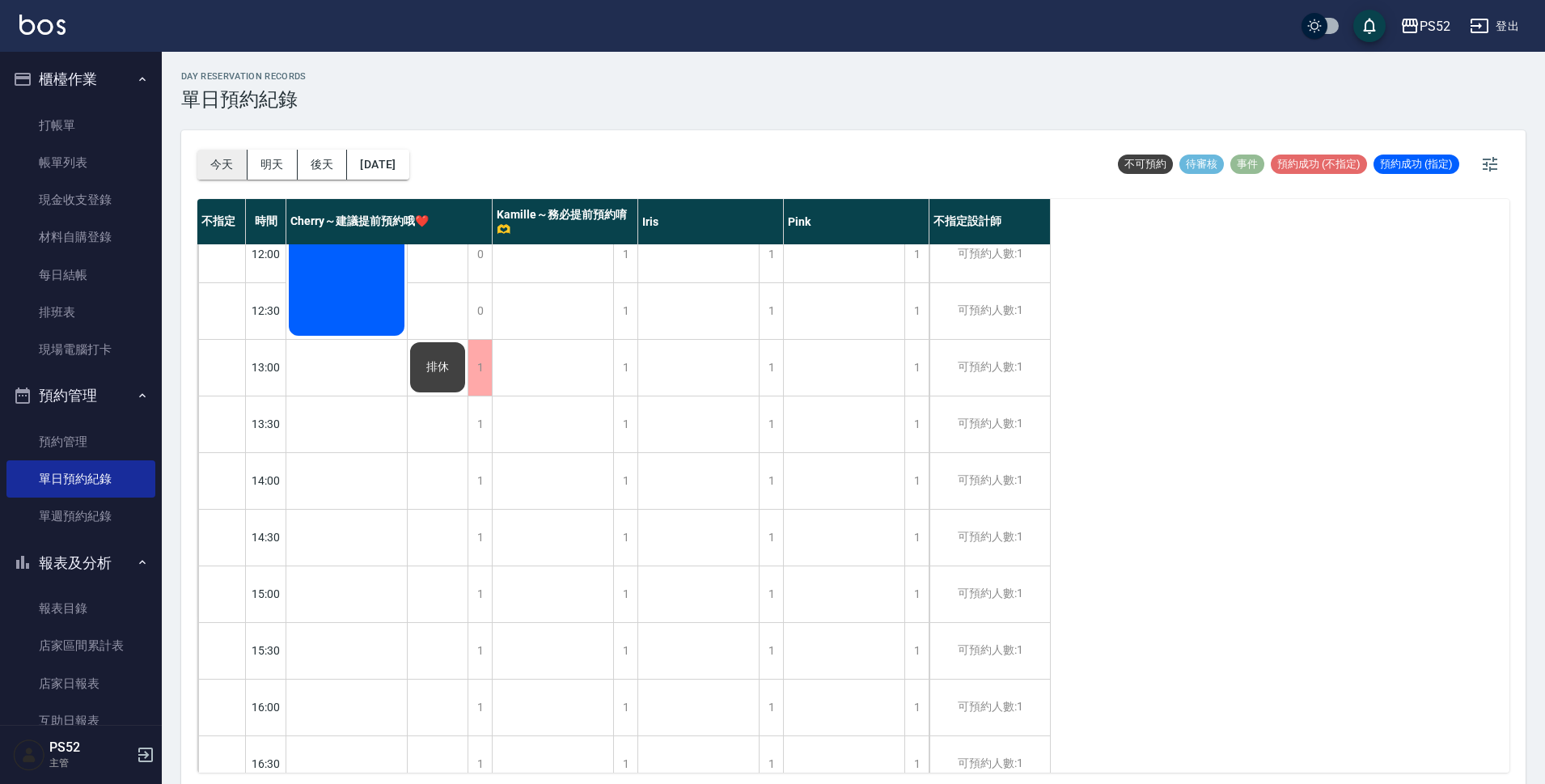
click at [234, 172] on button "今天" at bounding box center [222, 164] width 50 height 30
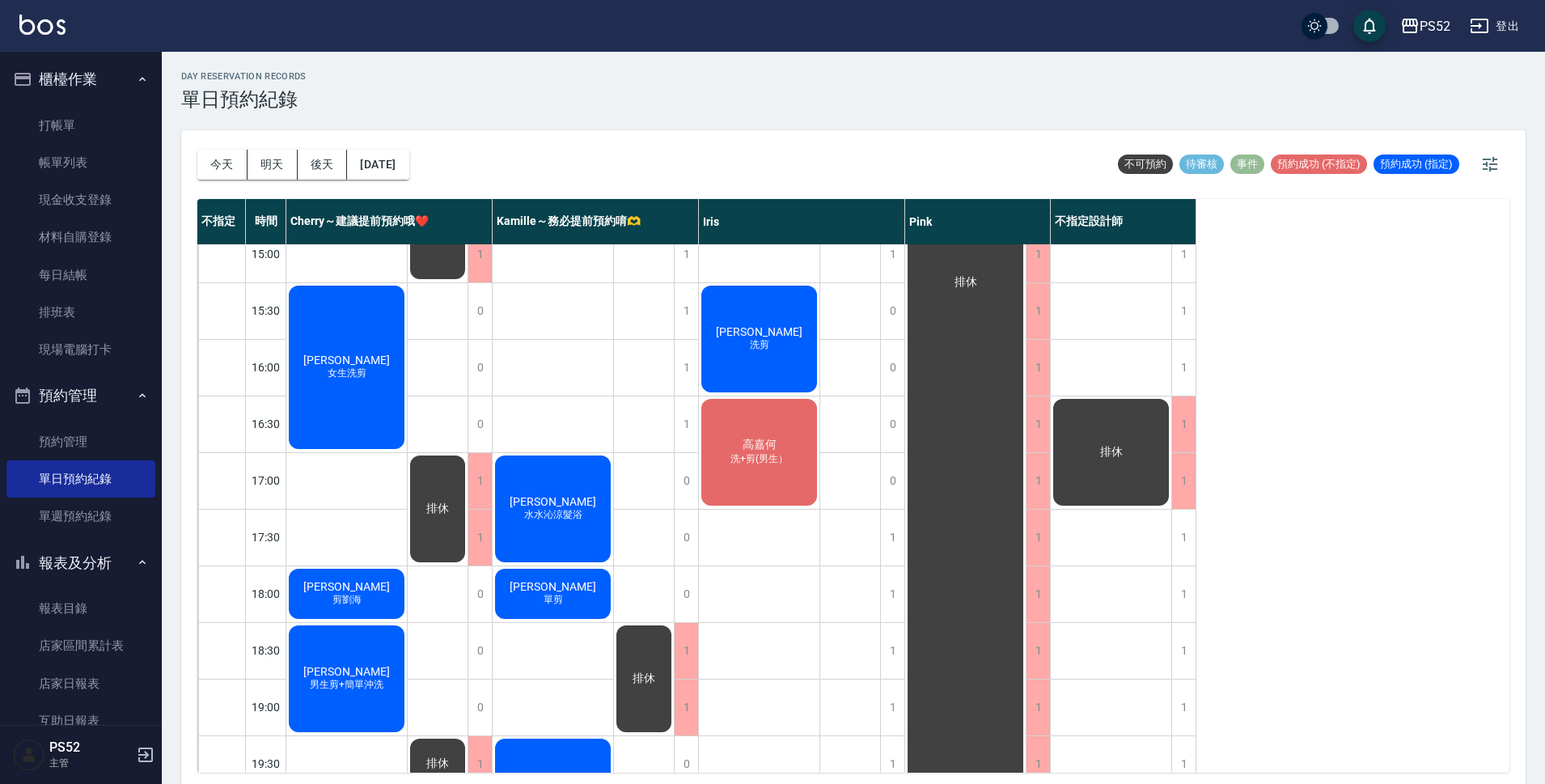
scroll to position [539, 0]
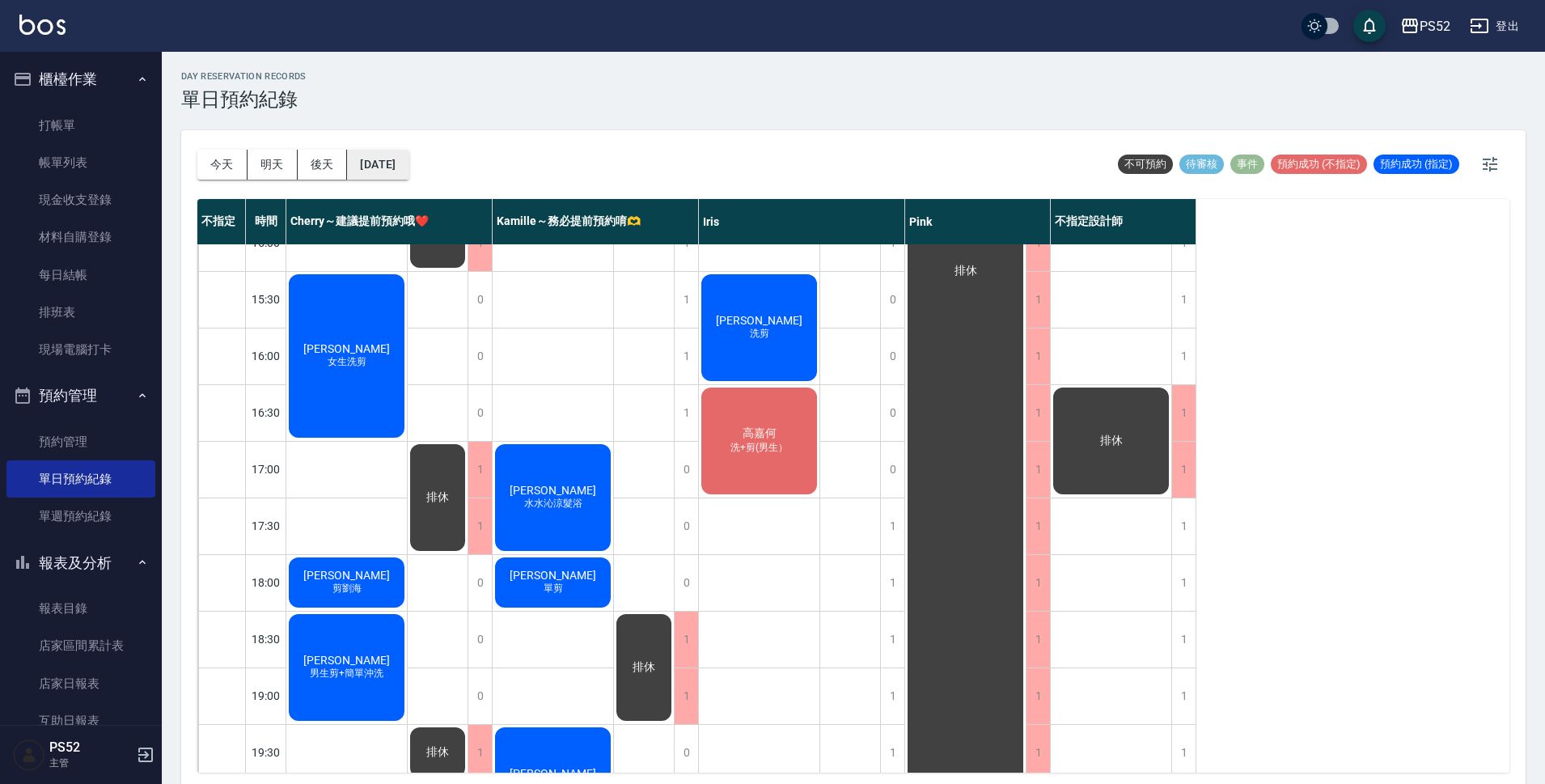
click at [395, 161] on button "[DATE]" at bounding box center [377, 164] width 61 height 30
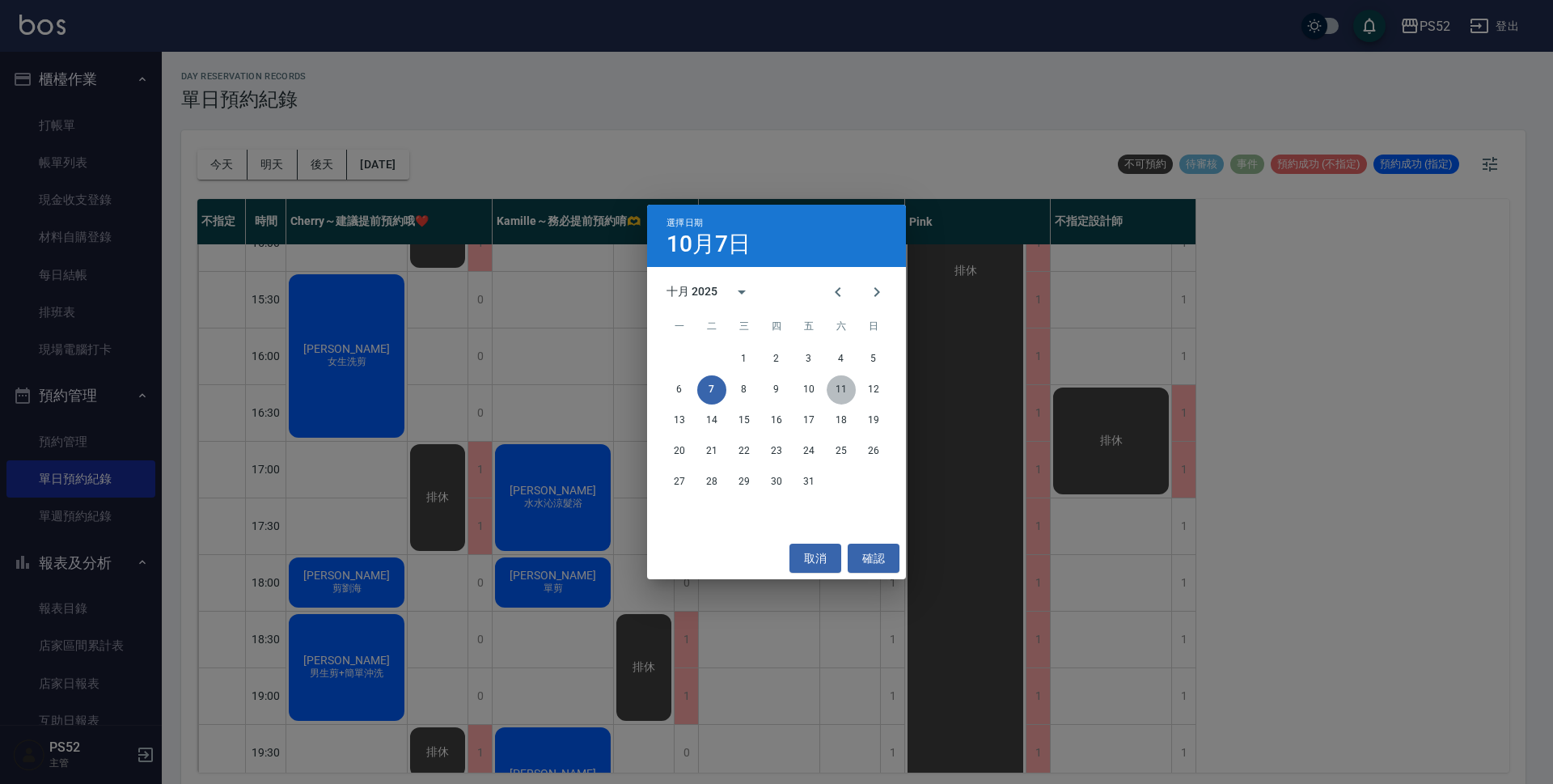
click at [836, 392] on button "11" at bounding box center [842, 390] width 29 height 29
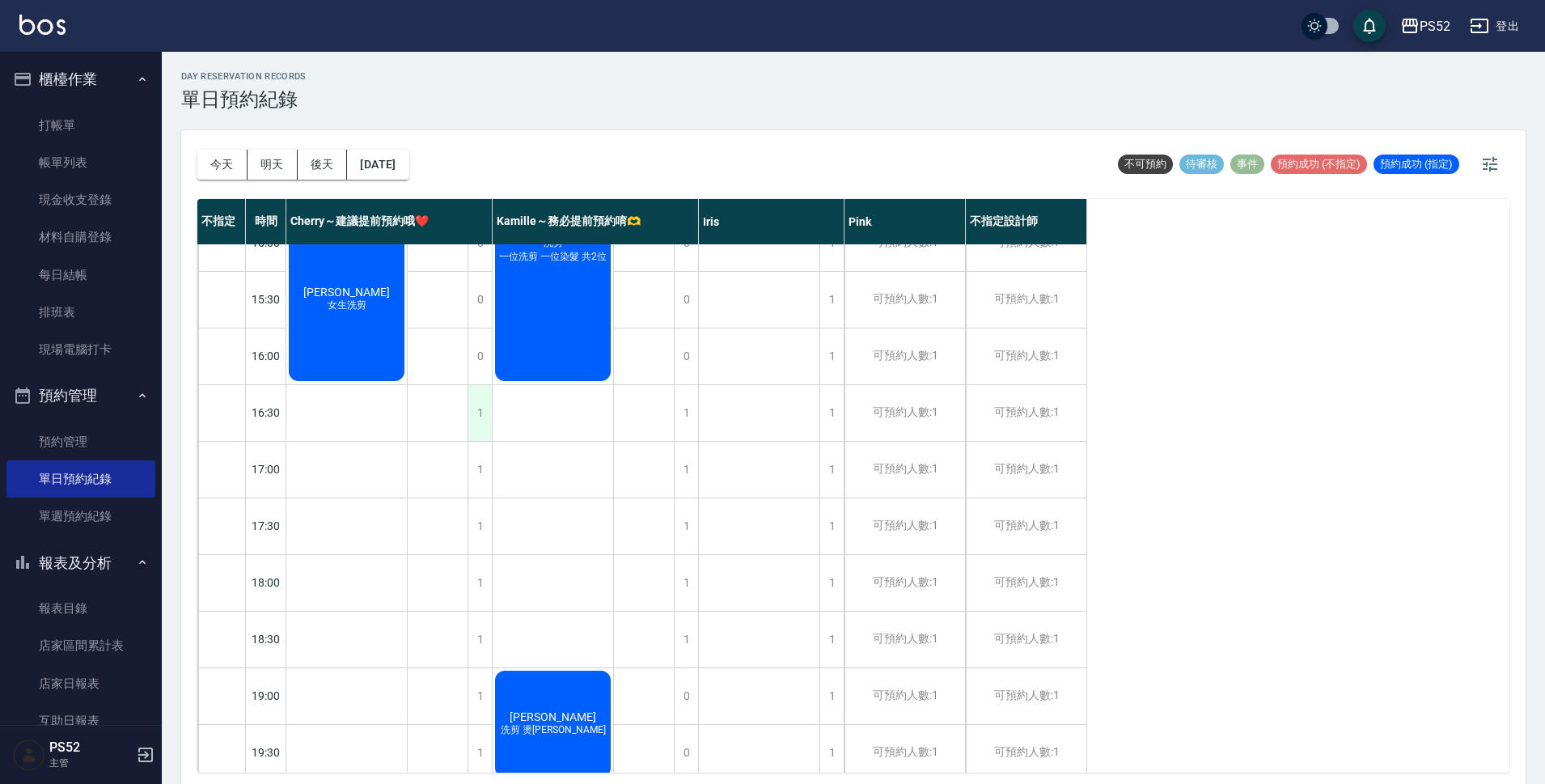
click at [473, 417] on div "1" at bounding box center [479, 413] width 25 height 56
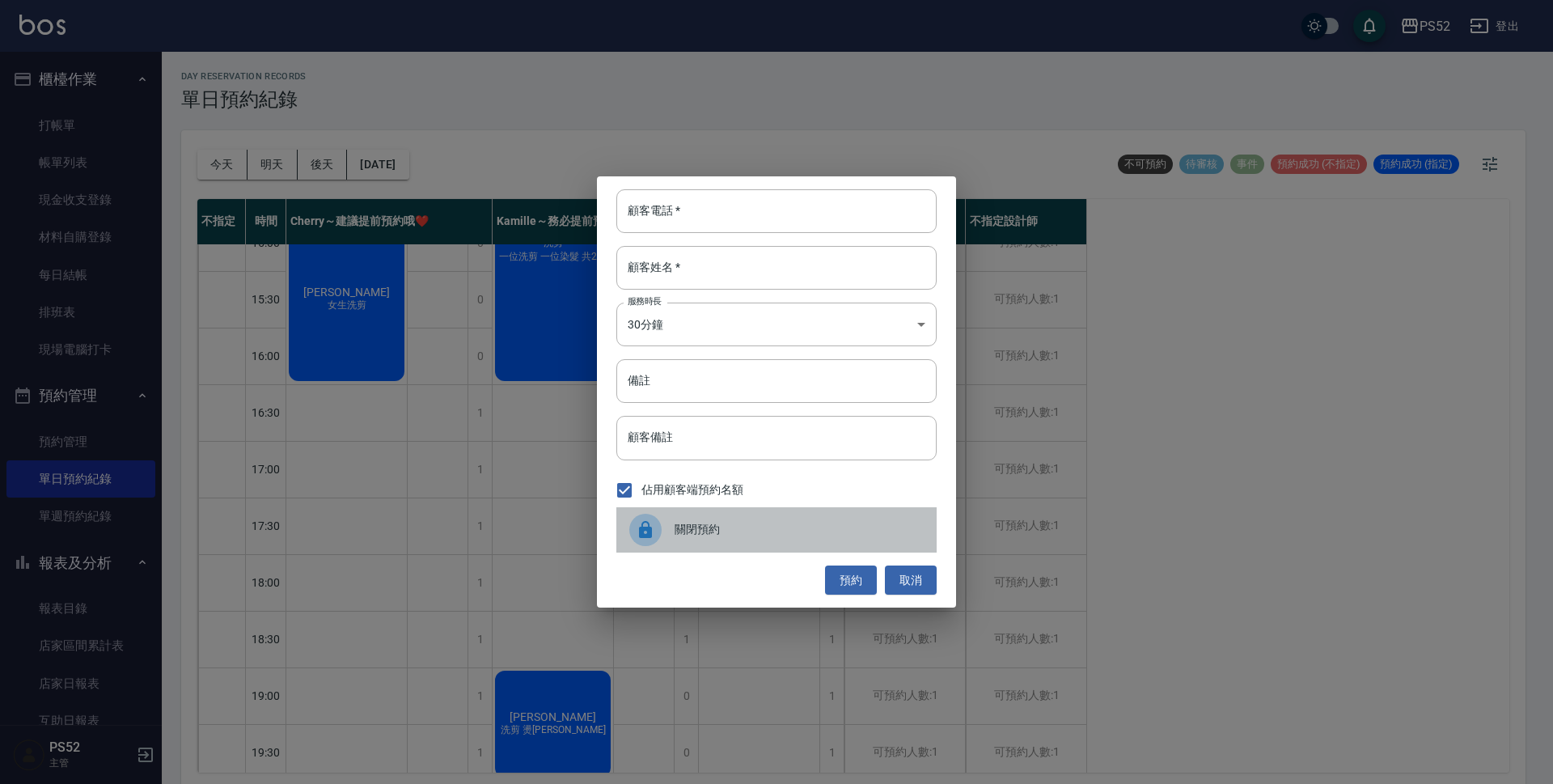
click at [729, 550] on div "關閉預約" at bounding box center [776, 530] width 320 height 46
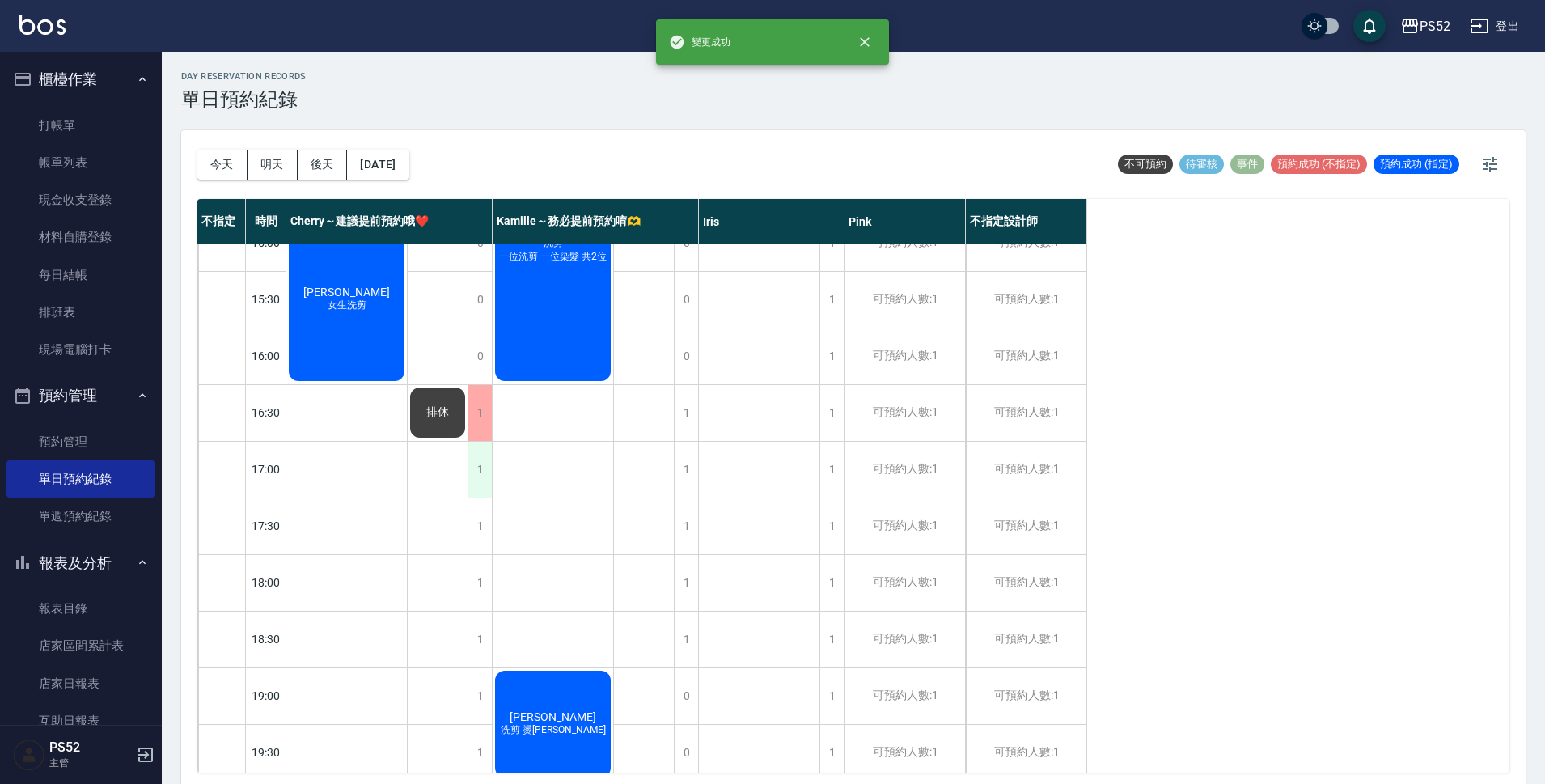
click at [479, 481] on div "1" at bounding box center [479, 469] width 25 height 56
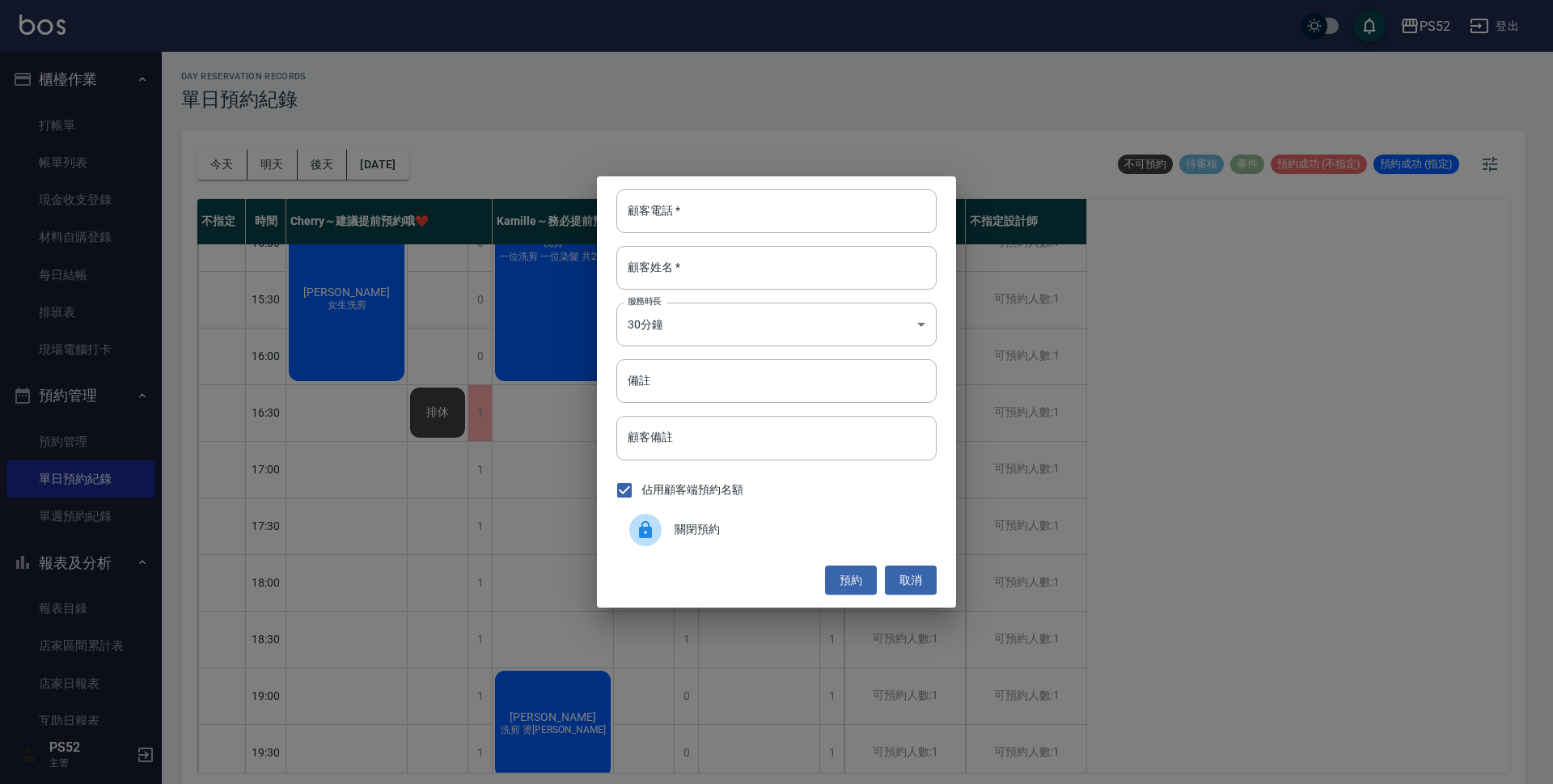
click at [698, 523] on span "關閉預約" at bounding box center [799, 529] width 249 height 17
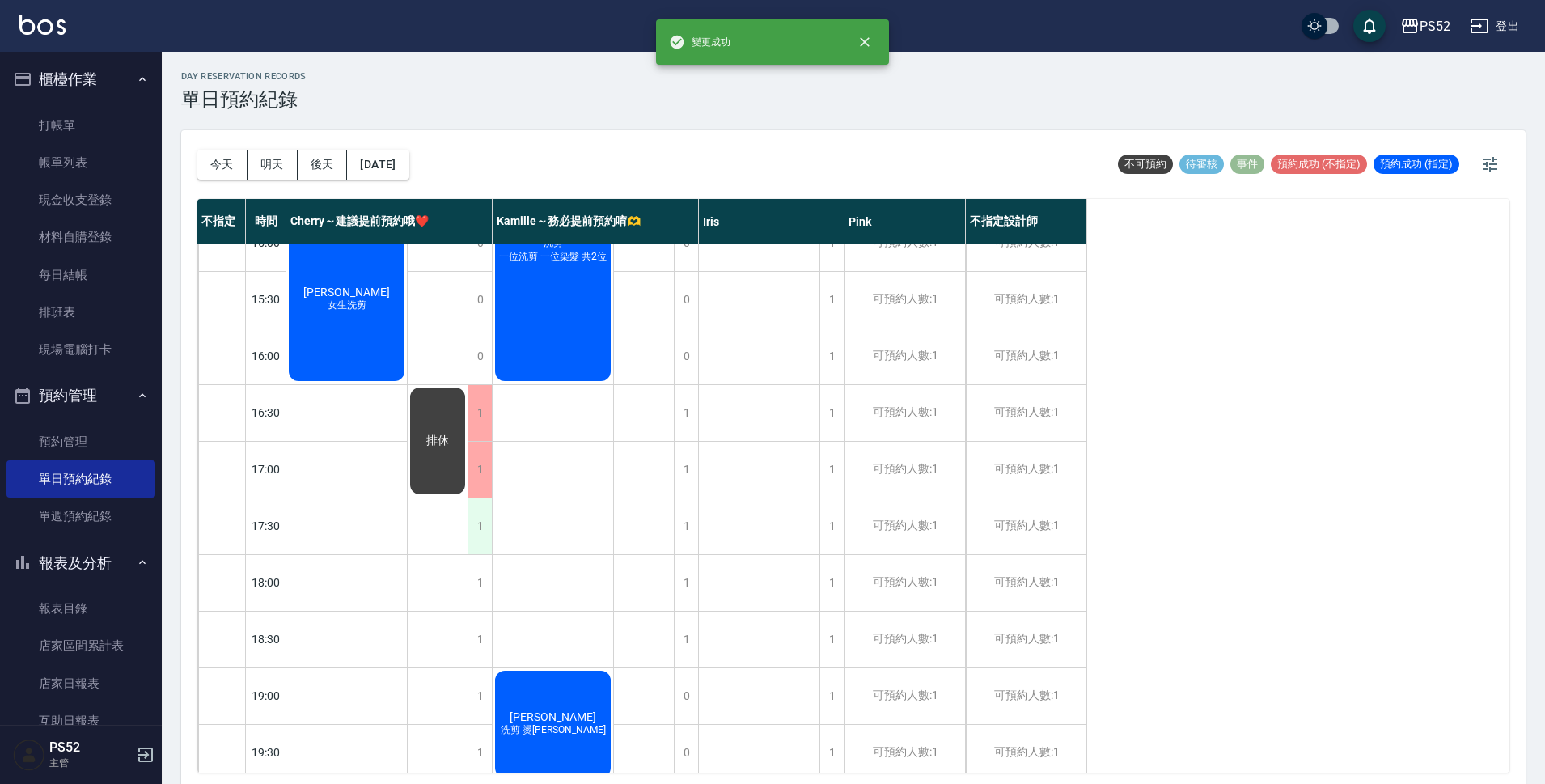
click at [472, 515] on div "1" at bounding box center [479, 526] width 25 height 56
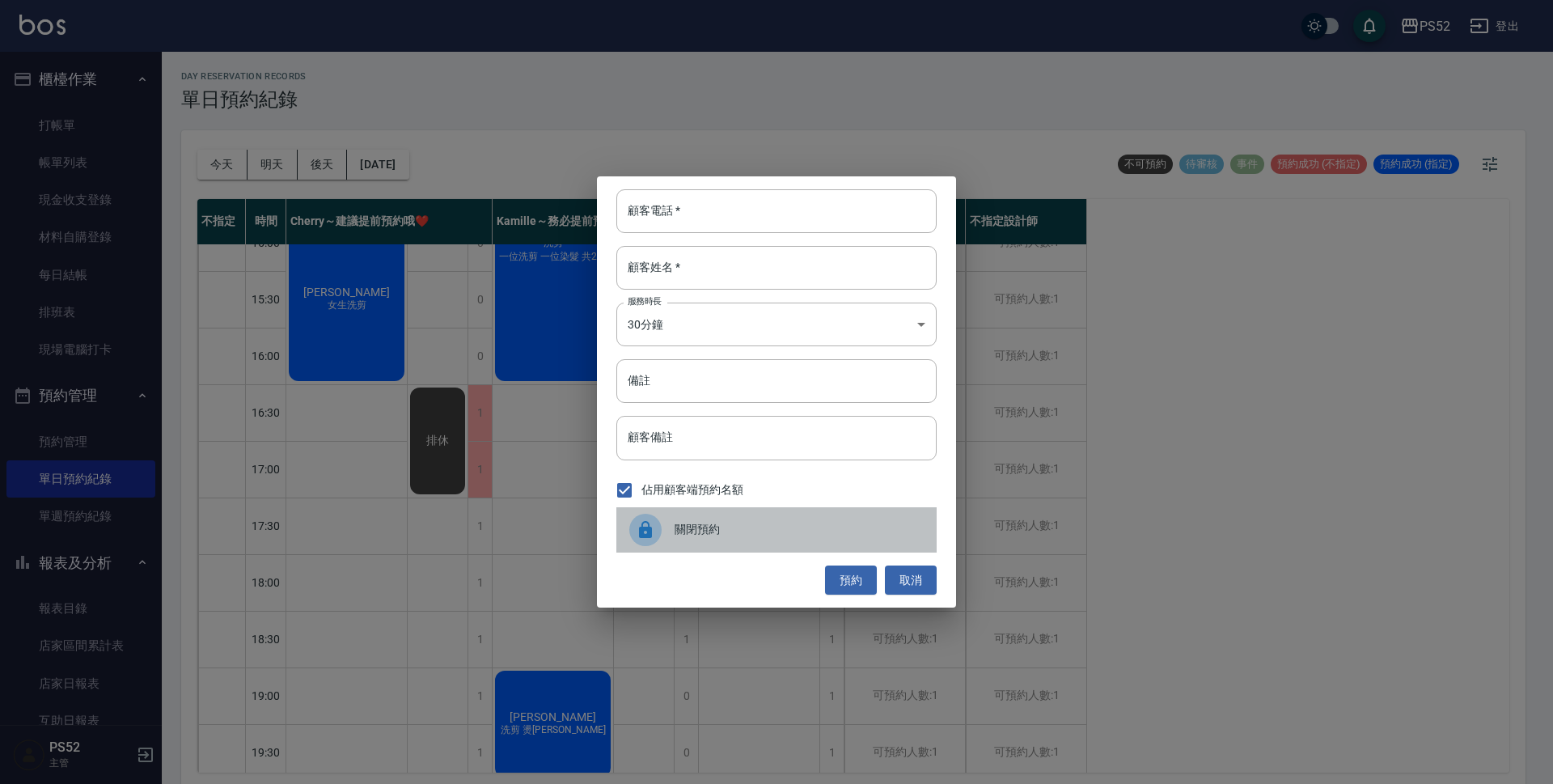
click at [726, 522] on span "關閉預約" at bounding box center [799, 529] width 249 height 17
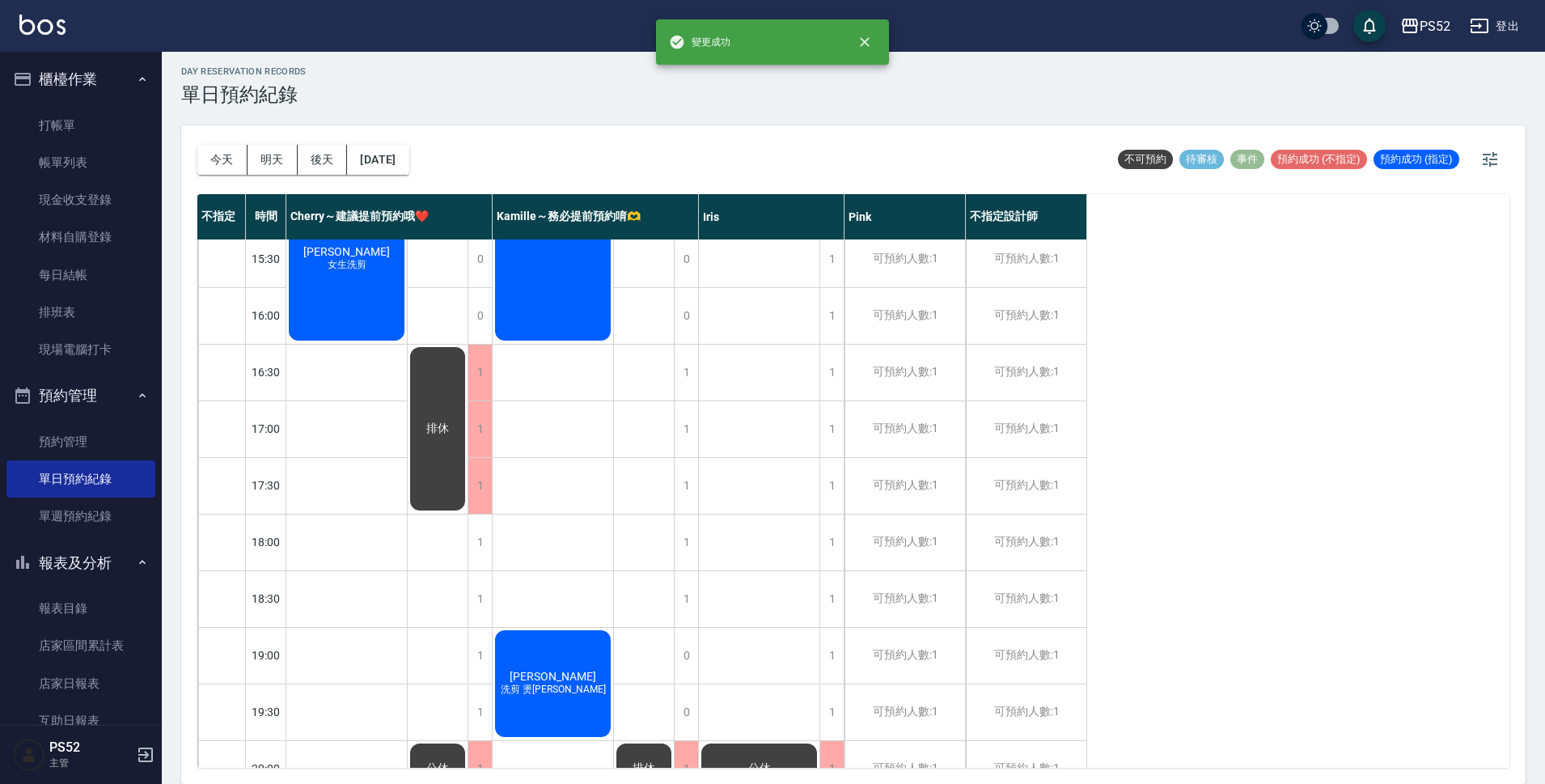
scroll to position [619, 0]
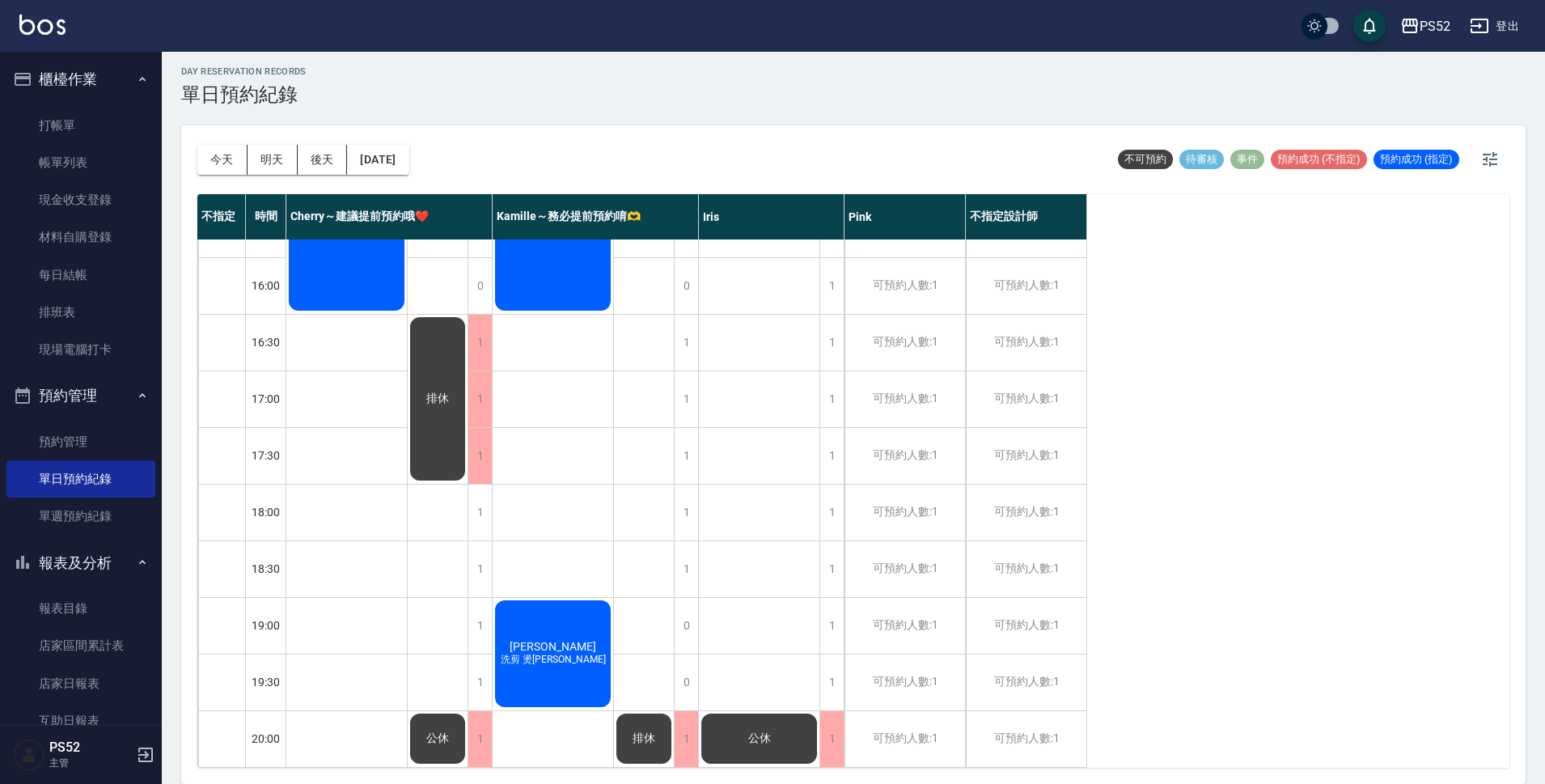
click at [567, 655] on div "[PERSON_NAME]剪 燙[PERSON_NAME]" at bounding box center [553, 653] width 121 height 111
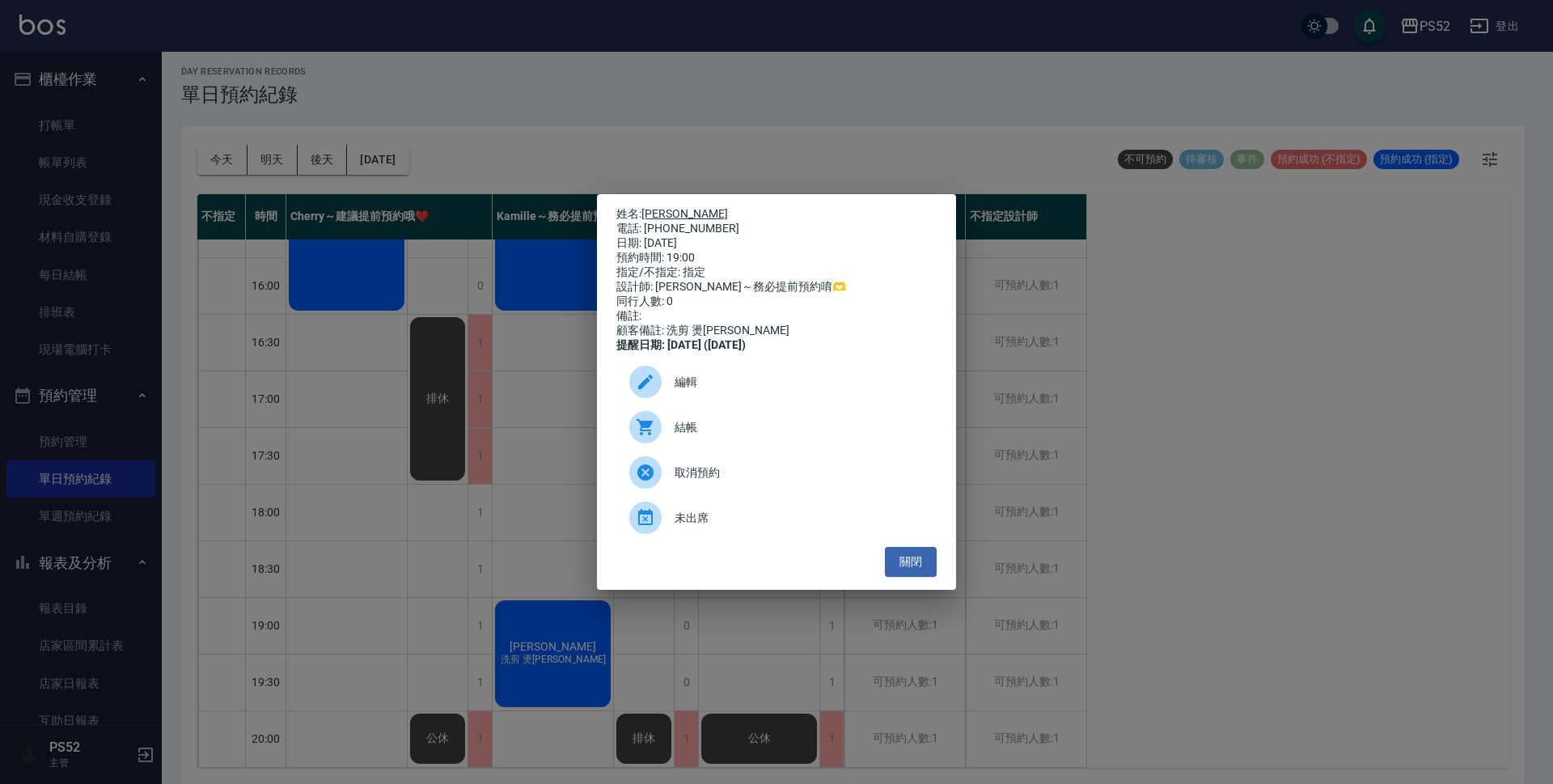
click at [659, 207] on link "[PERSON_NAME]" at bounding box center [685, 214] width 87 height 13
click at [912, 577] on button "關閉" at bounding box center [910, 561] width 52 height 30
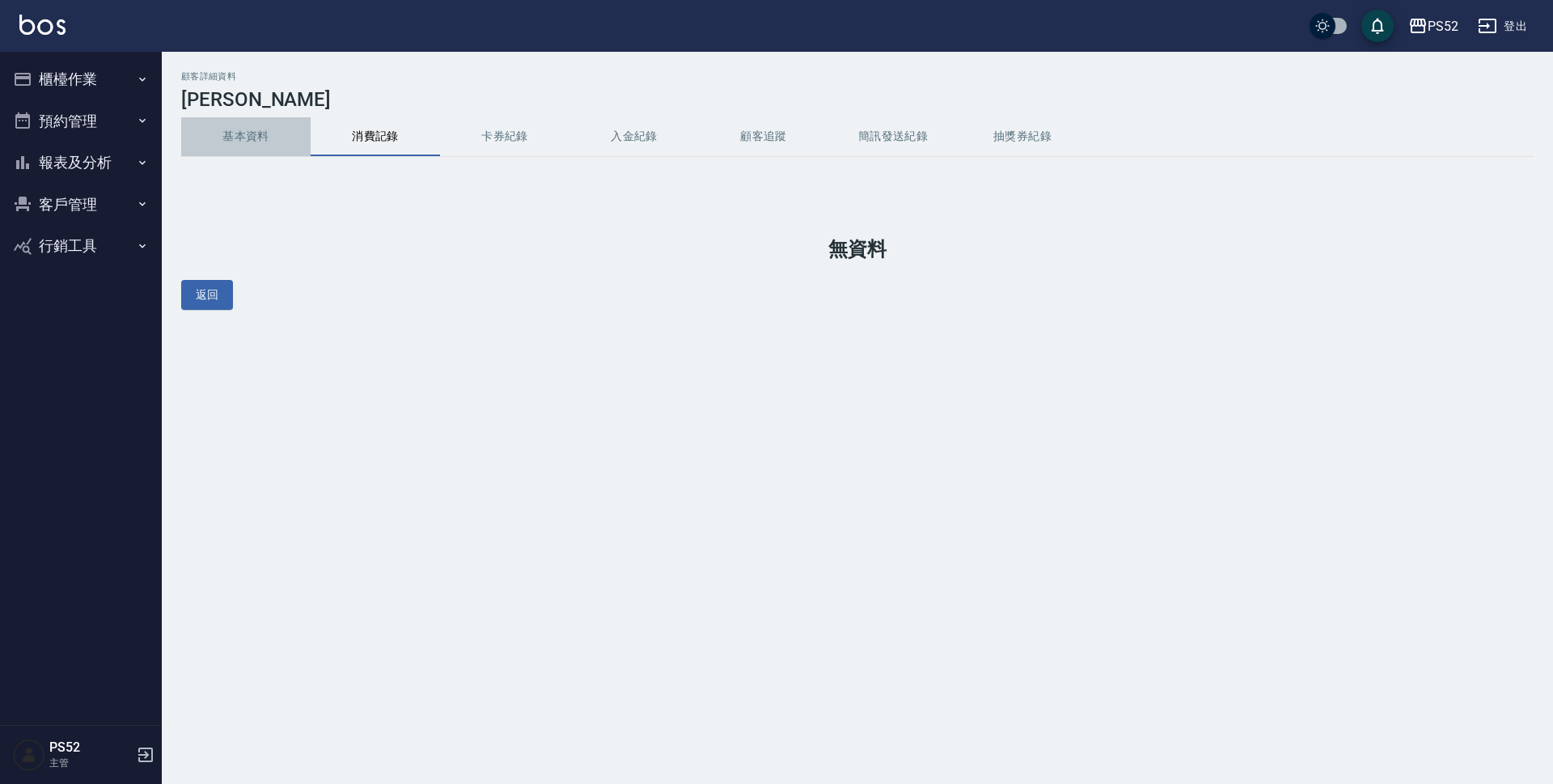
click at [264, 140] on button "基本資料" at bounding box center [246, 136] width 130 height 39
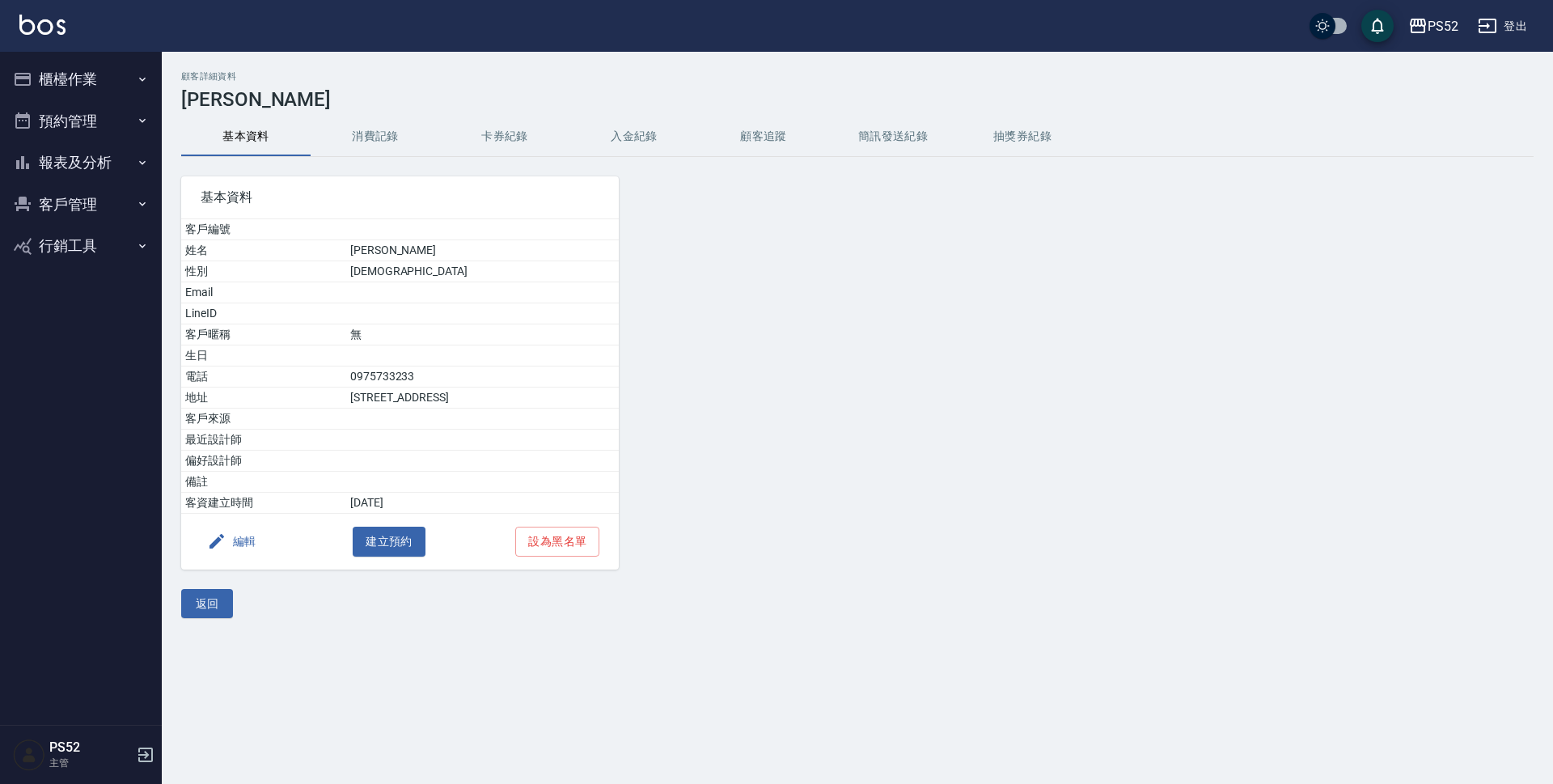
click at [908, 132] on button "簡訊發送紀錄" at bounding box center [893, 136] width 130 height 39
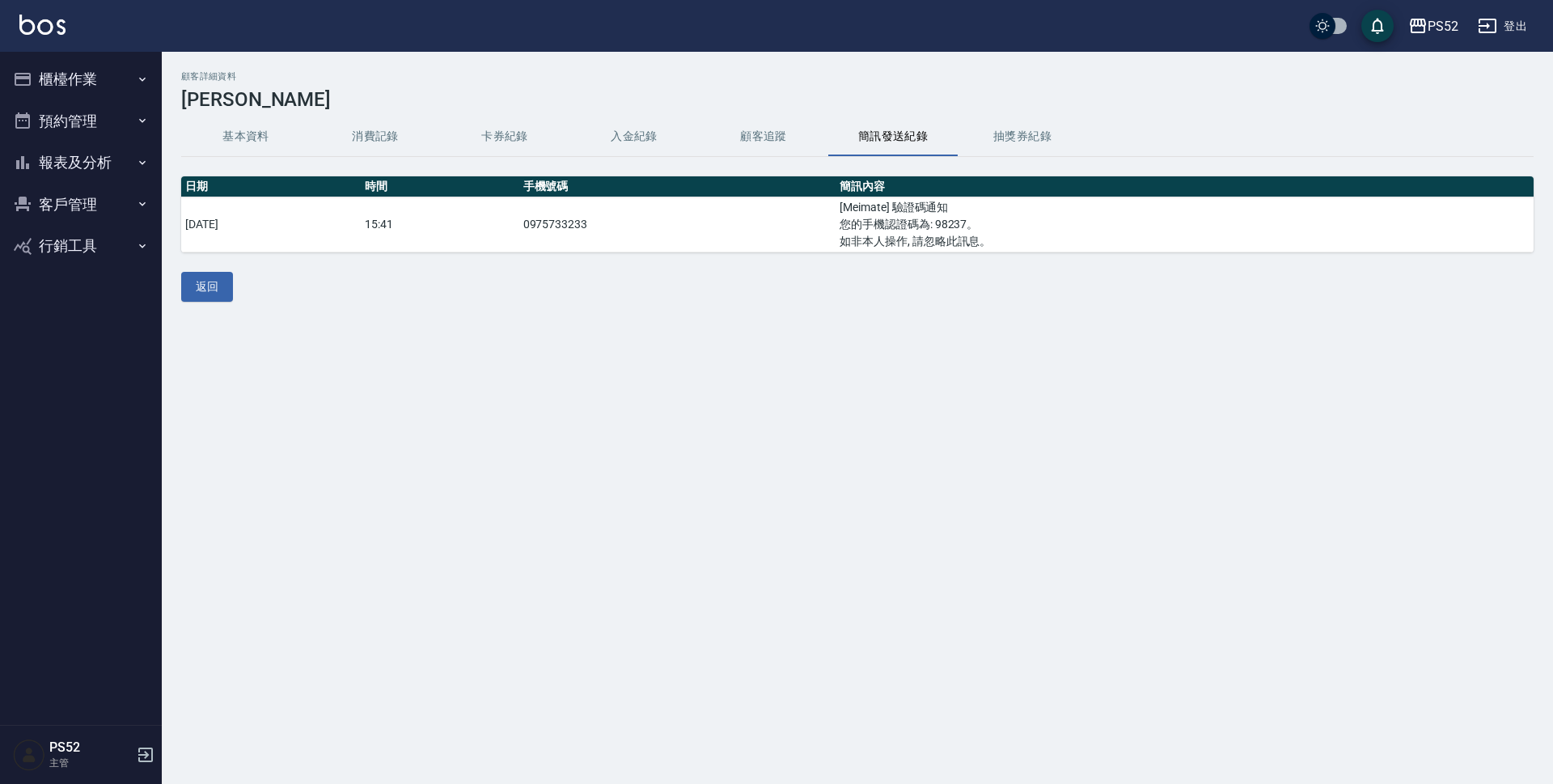
click at [243, 136] on button "基本資料" at bounding box center [246, 136] width 130 height 39
